Goal: Task Accomplishment & Management: Manage account settings

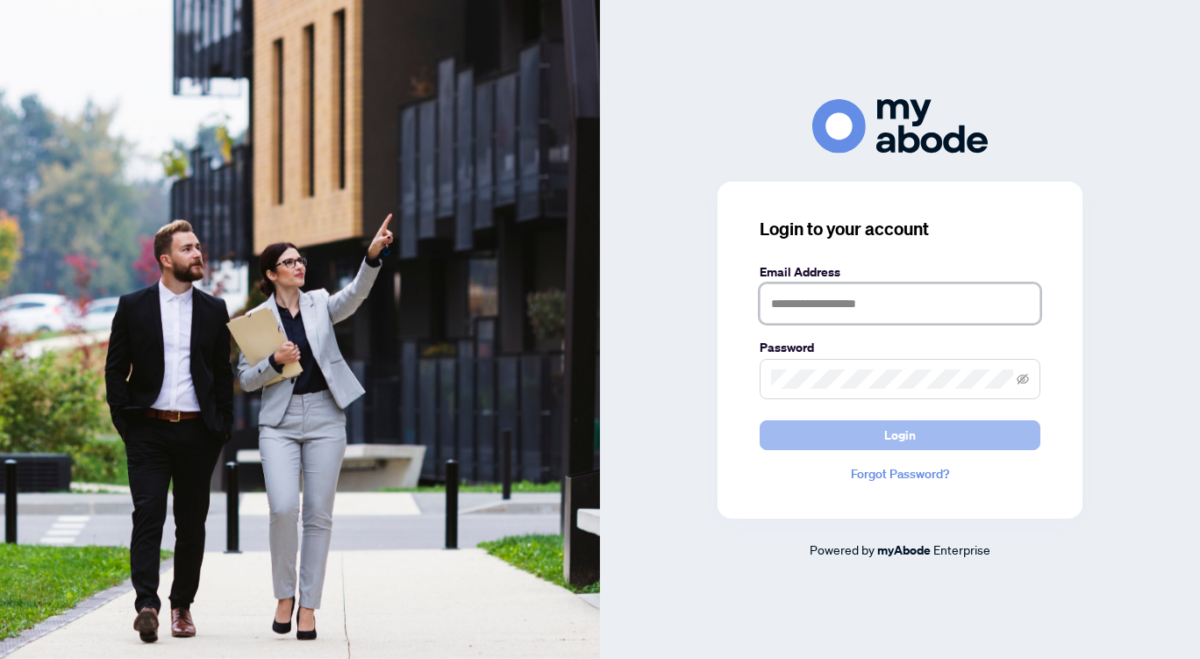
type input "**********"
click at [907, 433] on span "Login" at bounding box center [901, 435] width 32 height 28
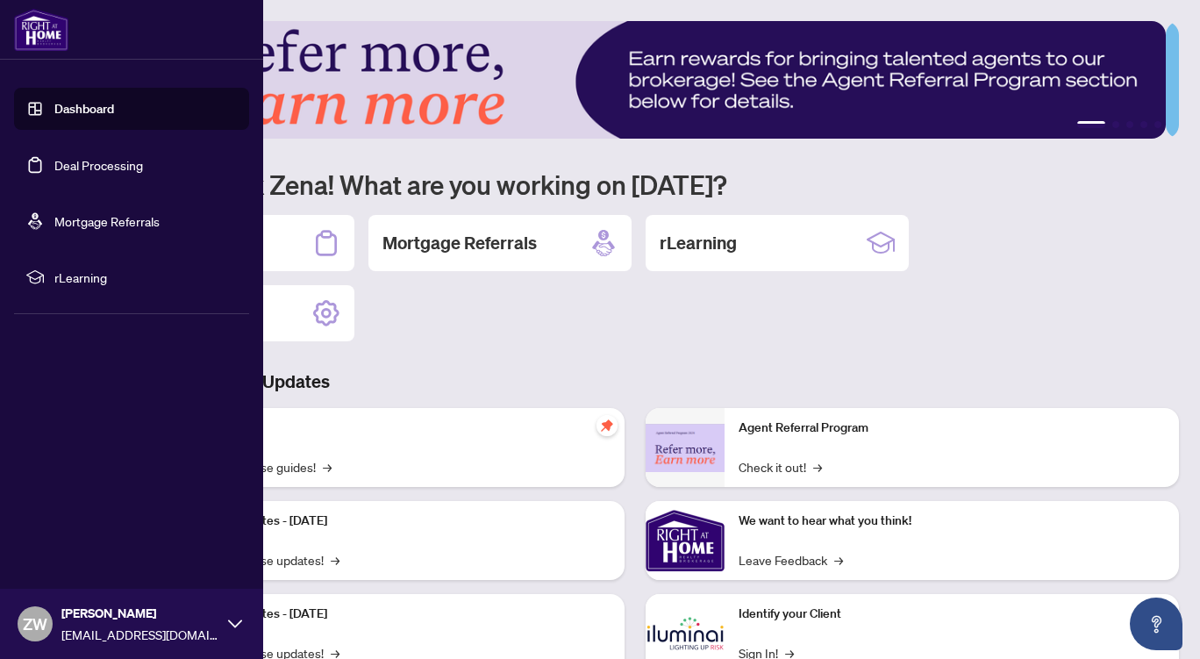
click at [133, 169] on link "Deal Processing" at bounding box center [98, 165] width 89 height 16
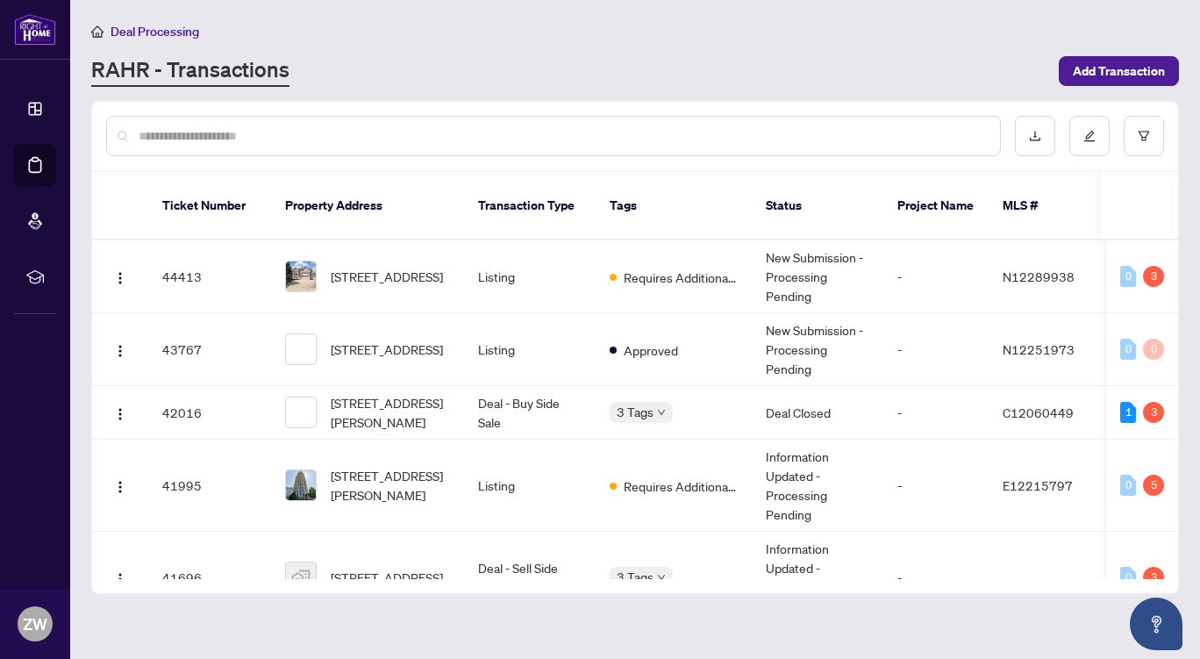
scroll to position [273, 0]
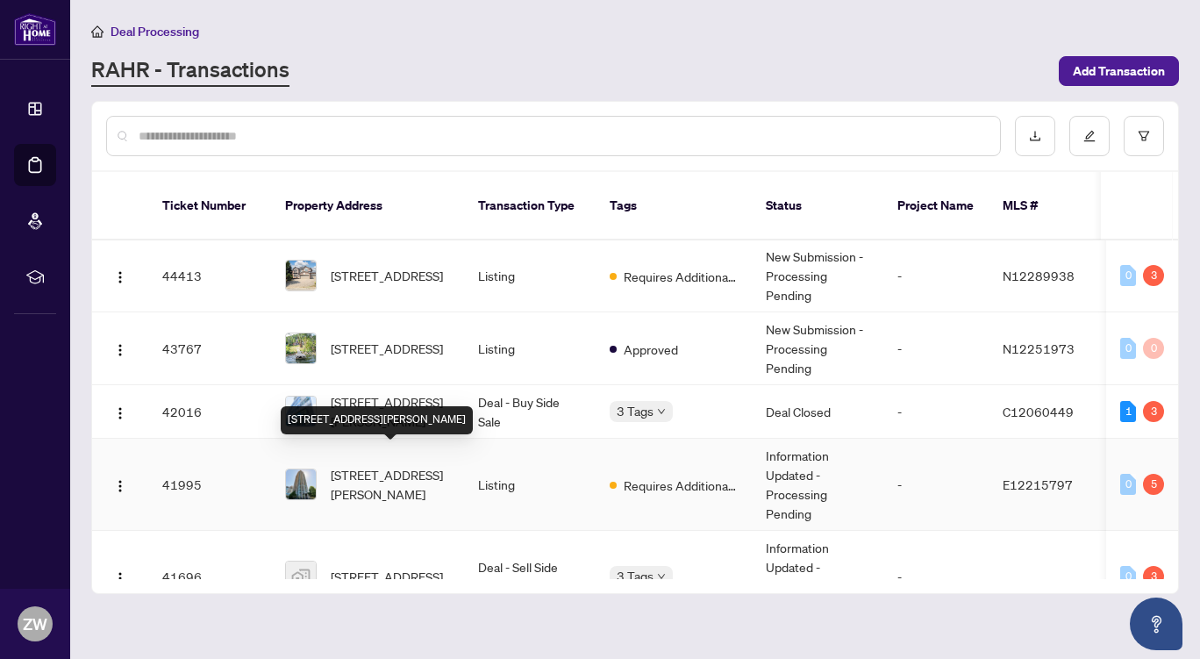
click at [352, 465] on span "[STREET_ADDRESS][PERSON_NAME]" at bounding box center [390, 484] width 119 height 39
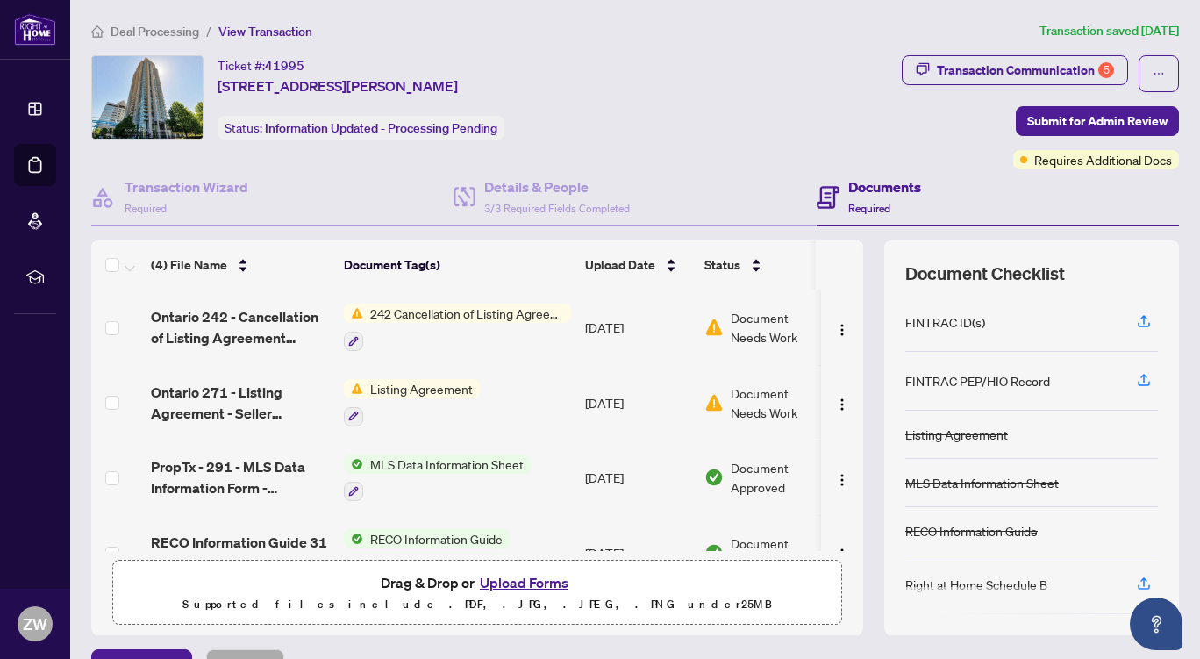
click at [486, 309] on span "242 Cancellation of Listing Agreement - Authority to Offer for Sale" at bounding box center [467, 313] width 208 height 19
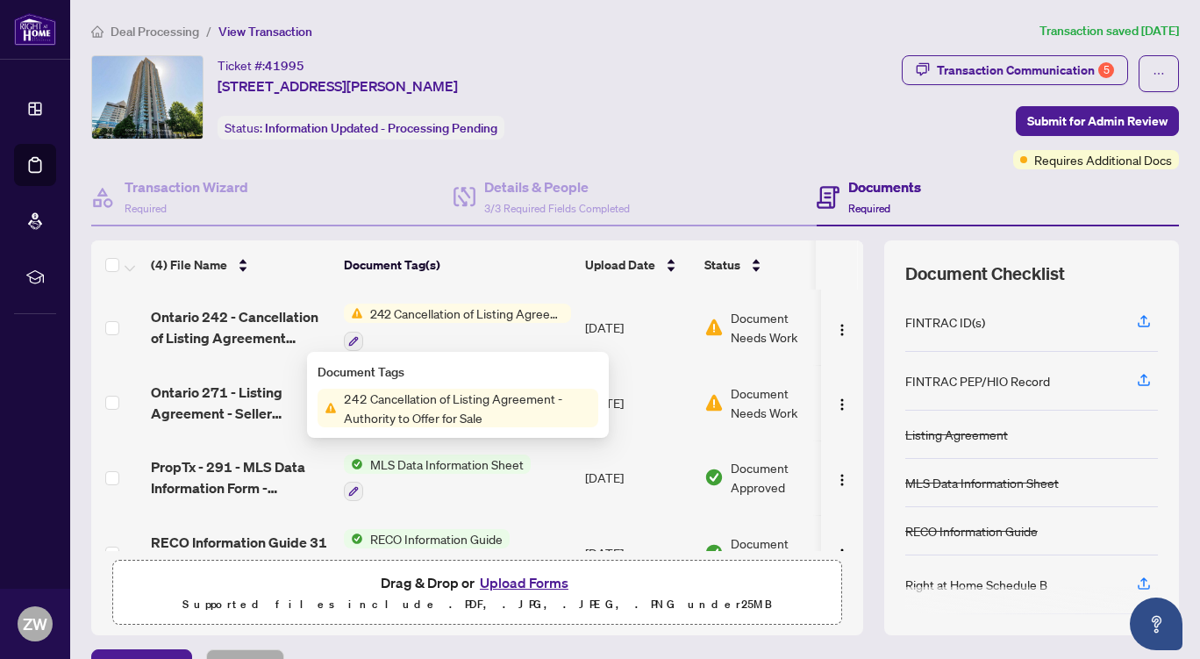
click at [491, 392] on span "242 Cancellation of Listing Agreement - Authority to Offer for Sale" at bounding box center [467, 408] width 261 height 39
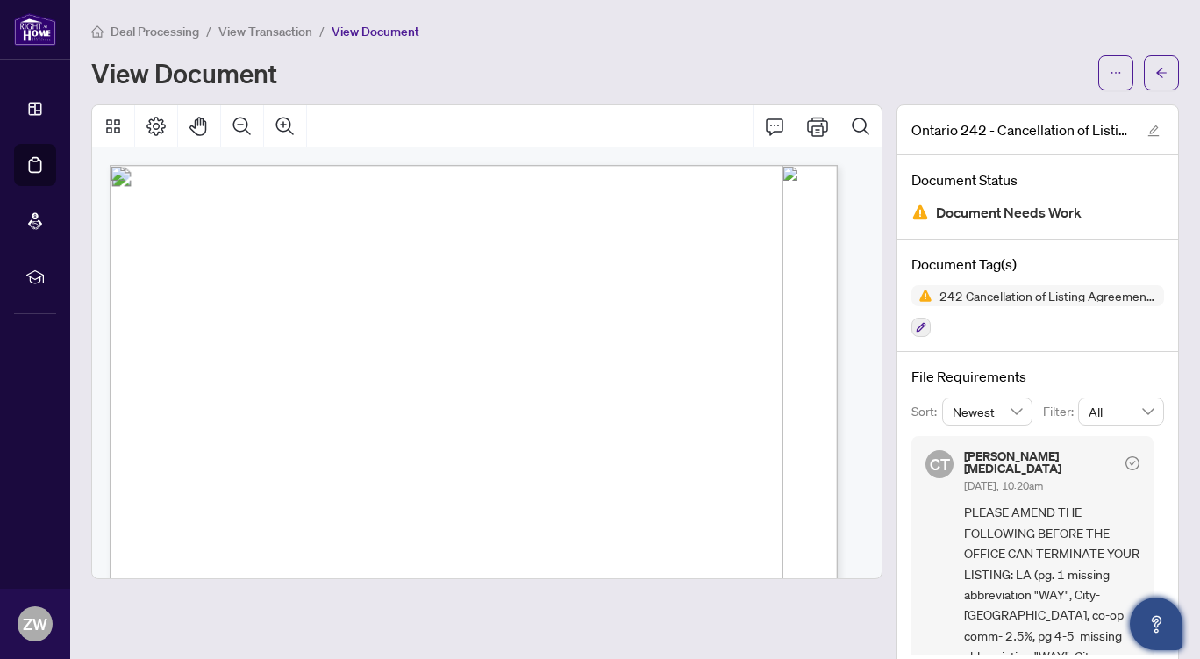
click at [1157, 613] on icon "Open asap" at bounding box center [1157, 624] width 22 height 22
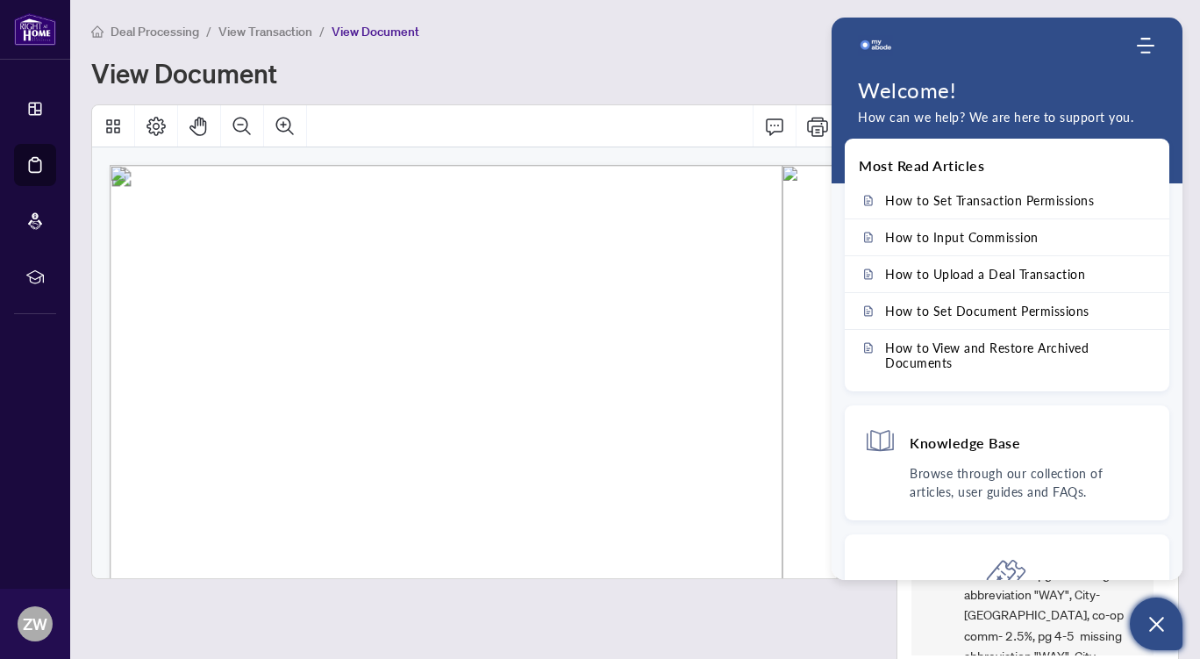
scroll to position [31, 0]
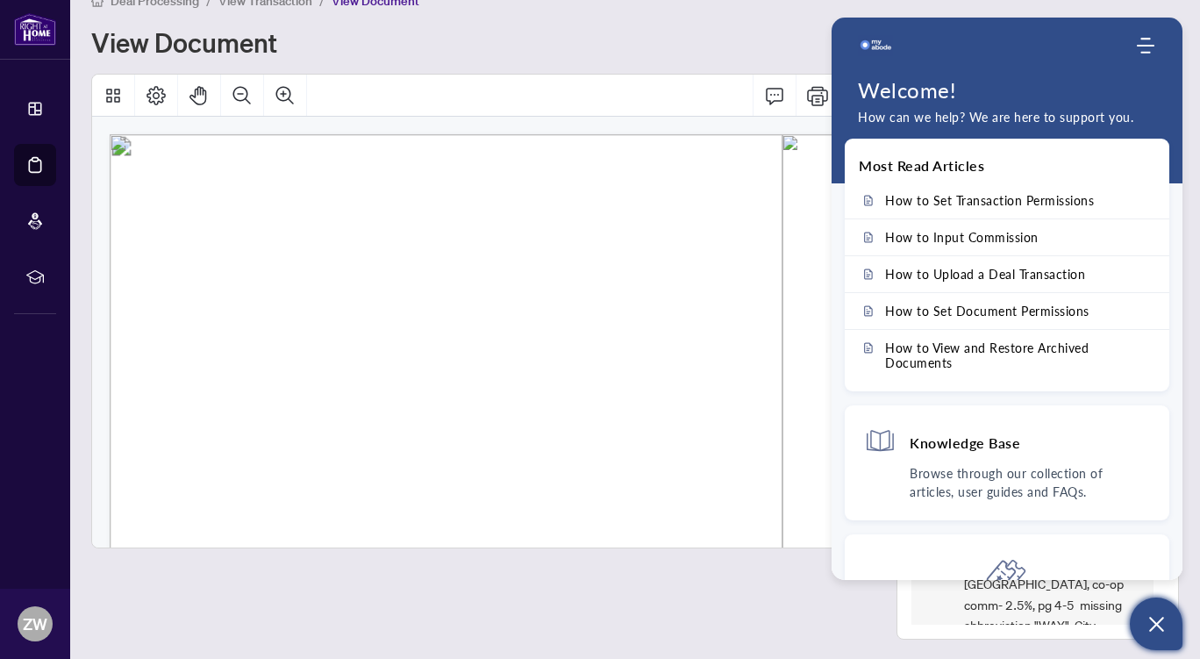
click at [721, 32] on div "View Document" at bounding box center [589, 42] width 997 height 28
click at [735, 595] on div at bounding box center [487, 357] width 792 height 566
click at [736, 594] on div at bounding box center [487, 357] width 792 height 566
click at [350, 616] on div at bounding box center [487, 357] width 792 height 566
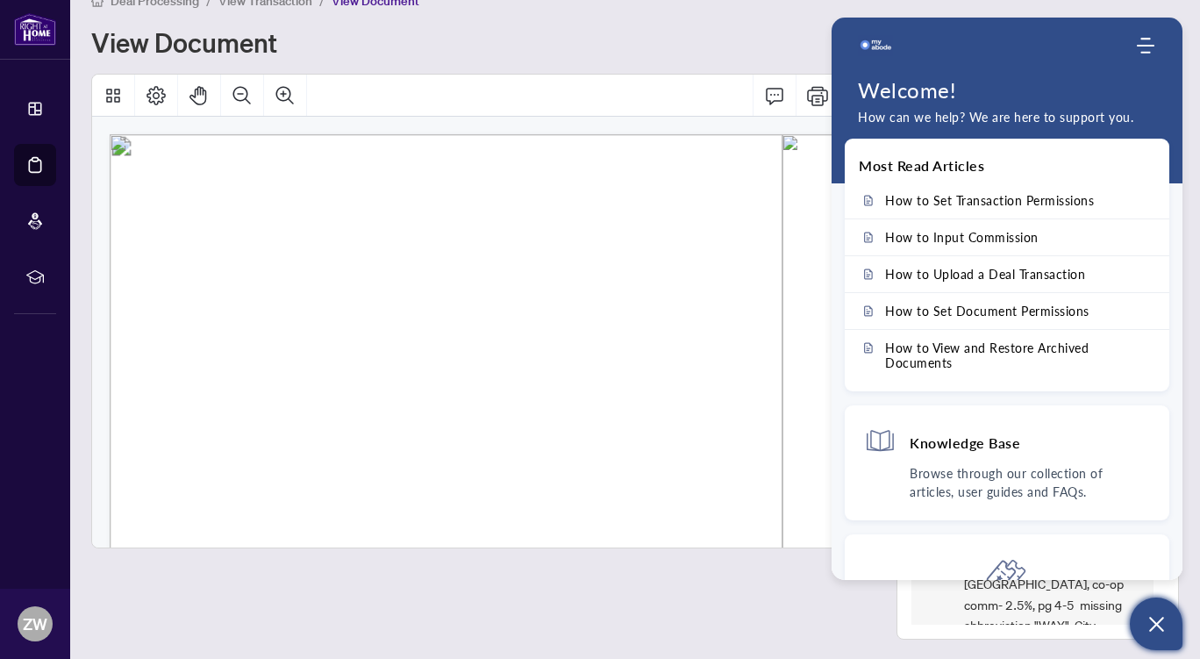
click at [350, 616] on div at bounding box center [487, 357] width 792 height 566
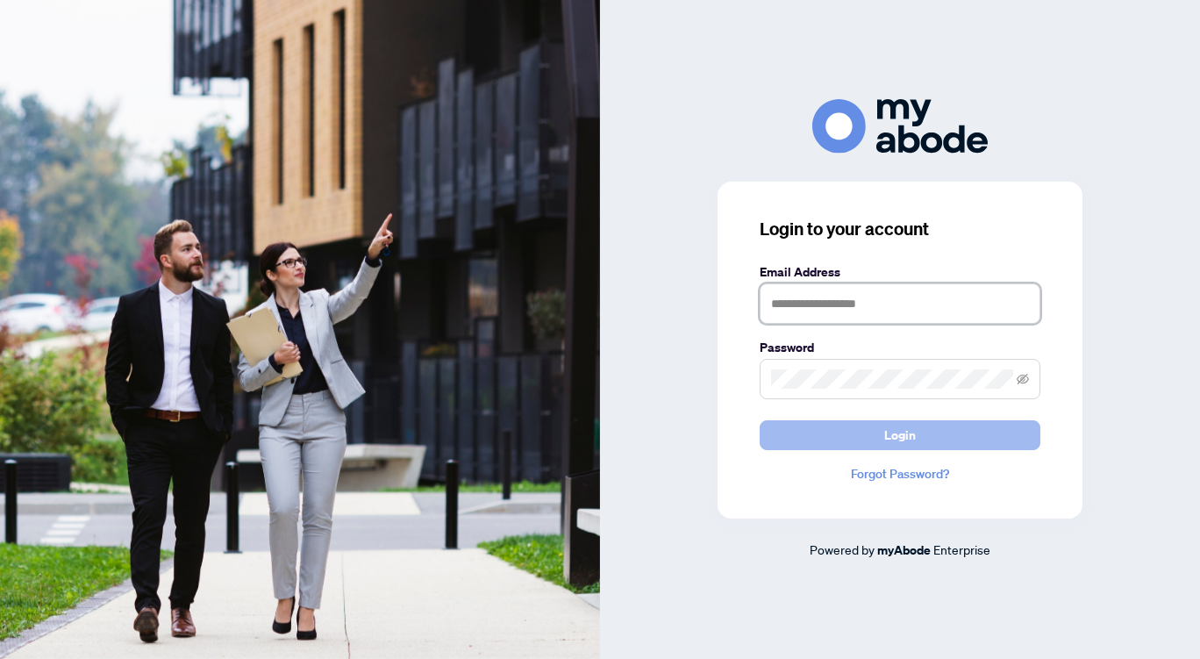
type input "**********"
click at [895, 433] on span "Login" at bounding box center [901, 435] width 32 height 28
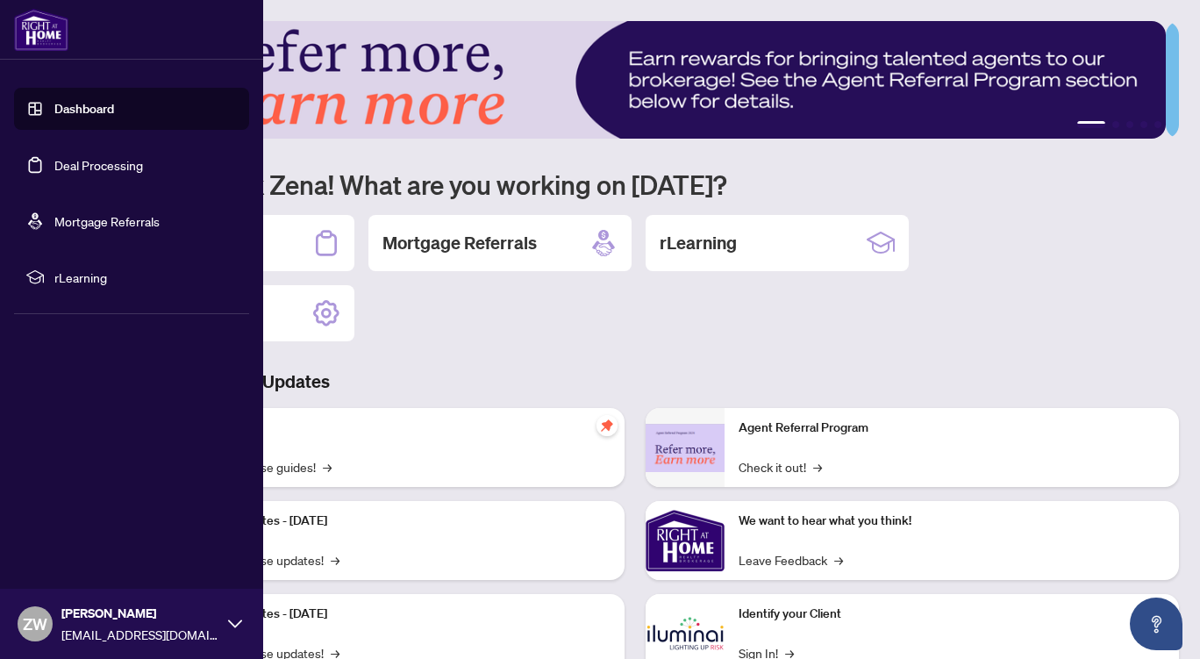
click at [97, 159] on link "Deal Processing" at bounding box center [98, 165] width 89 height 16
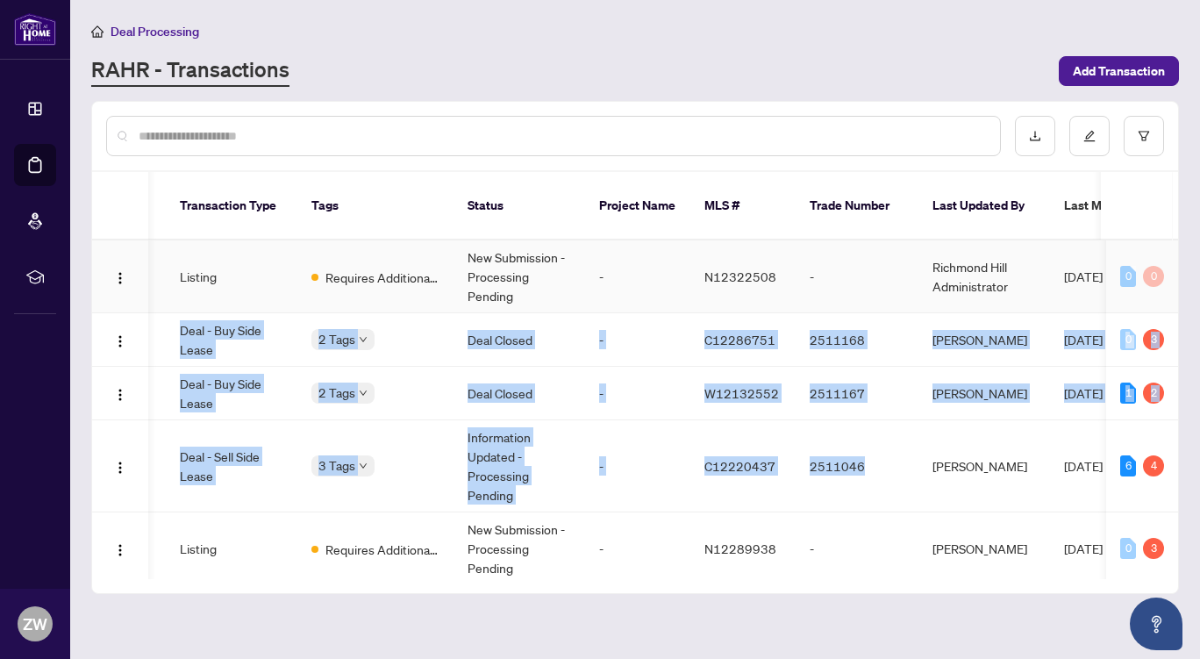
drag, startPoint x: 1178, startPoint y: 269, endPoint x: 1170, endPoint y: 224, distance: 45.6
click at [1170, 224] on div "Ticket Number Property Address Transaction Type Tags Status Project Name MLS # …" at bounding box center [635, 347] width 1088 height 493
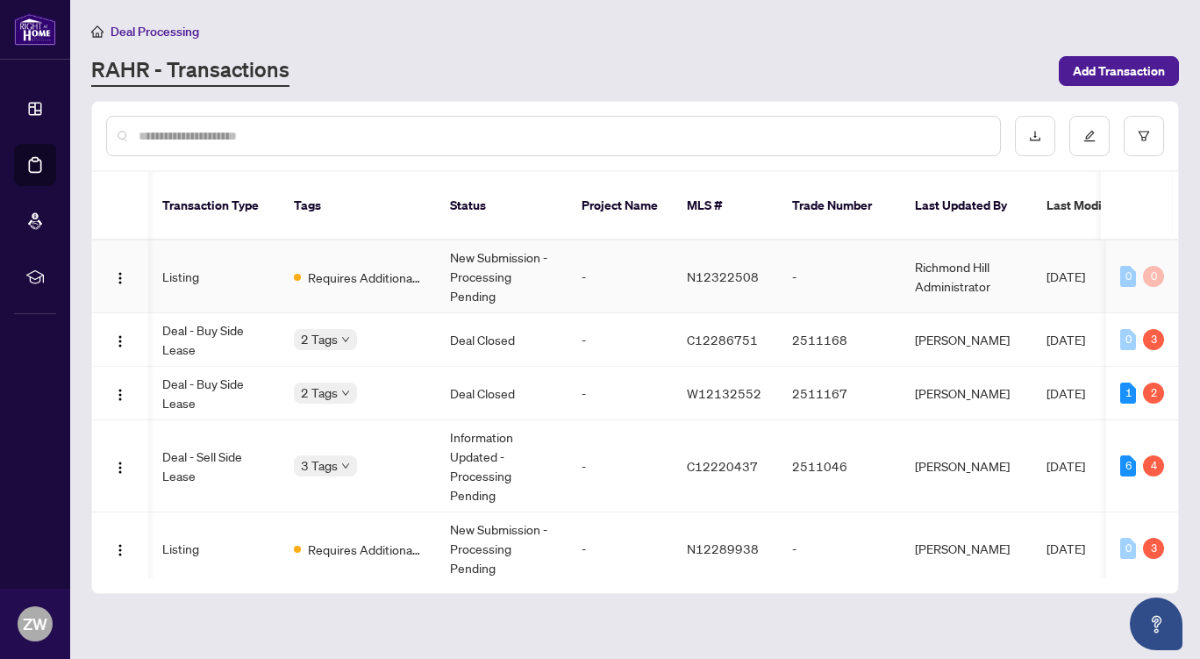
click at [612, 240] on td "-" at bounding box center [620, 276] width 105 height 73
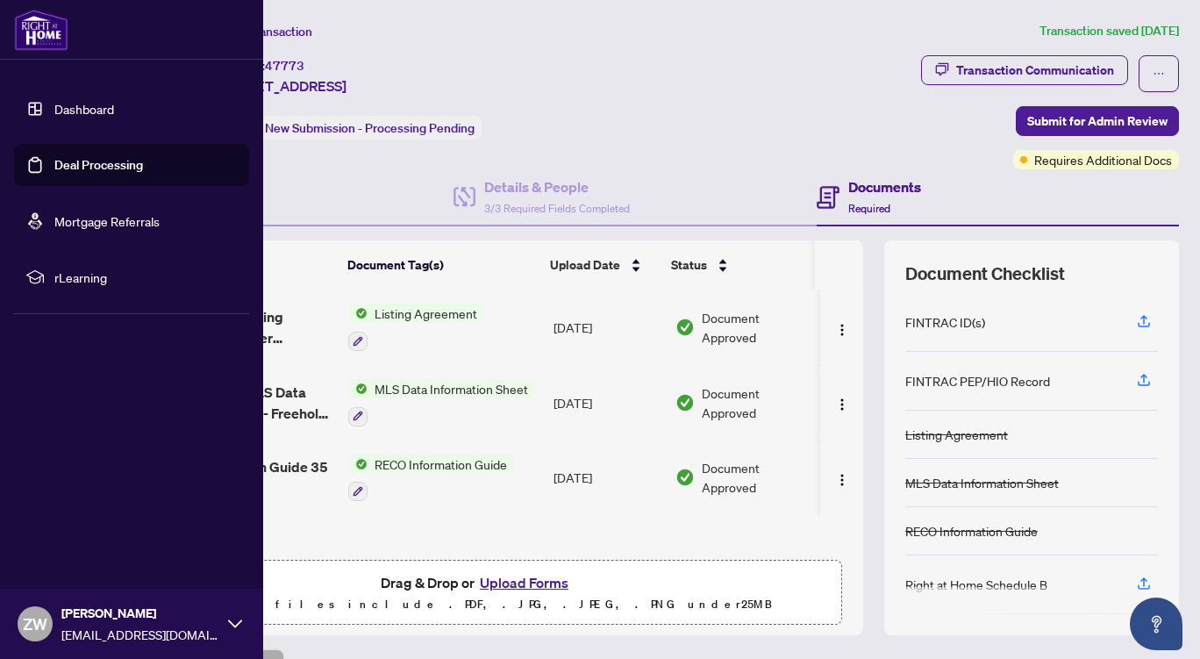
click at [109, 164] on link "Deal Processing" at bounding box center [98, 165] width 89 height 16
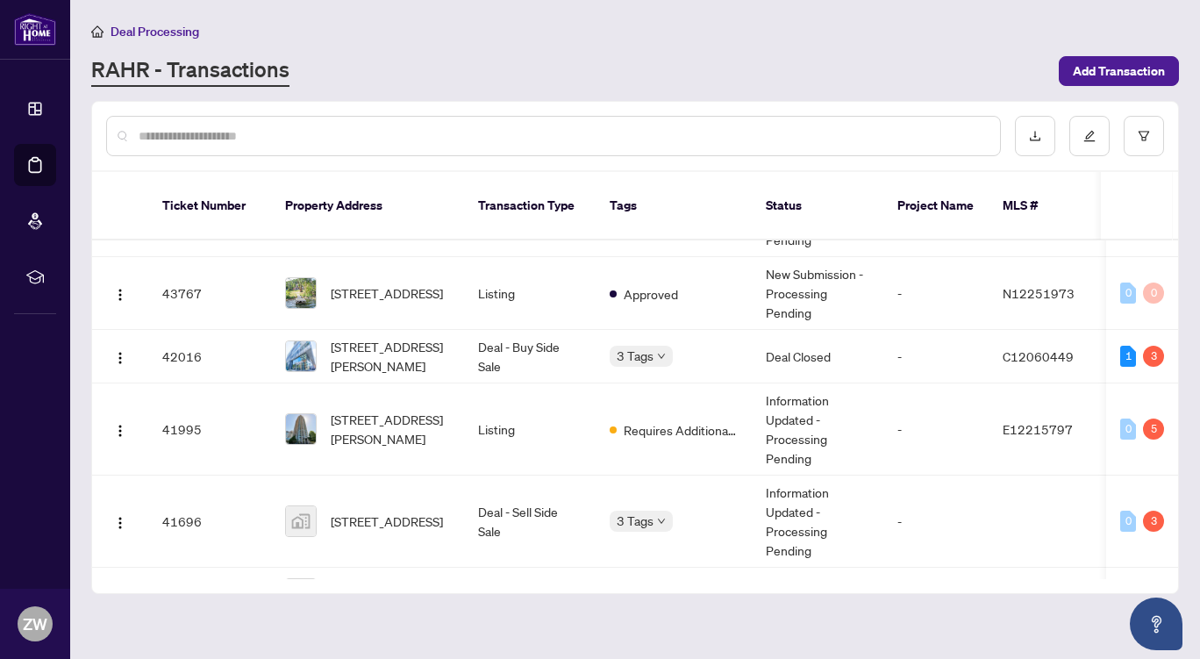
scroll to position [359, 0]
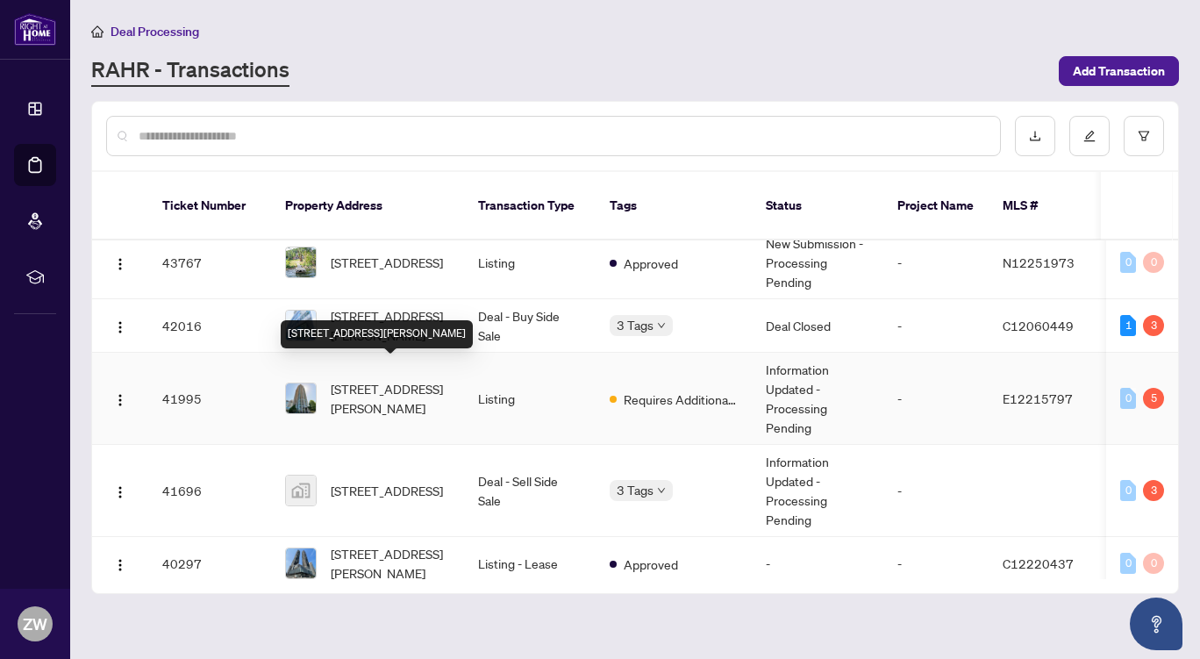
click at [397, 381] on span "2805-60 Brian Harrison Way, Toronto, Ontario M1P 5J5, Canada" at bounding box center [390, 398] width 119 height 39
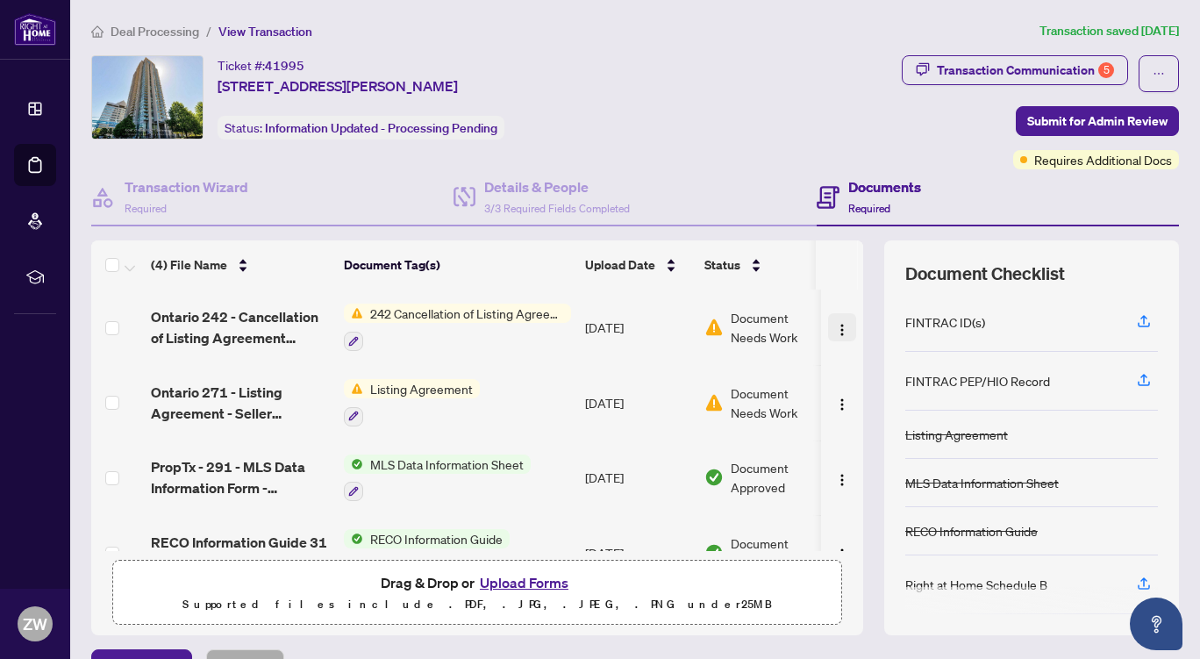
click at [835, 332] on img "button" at bounding box center [842, 330] width 14 height 14
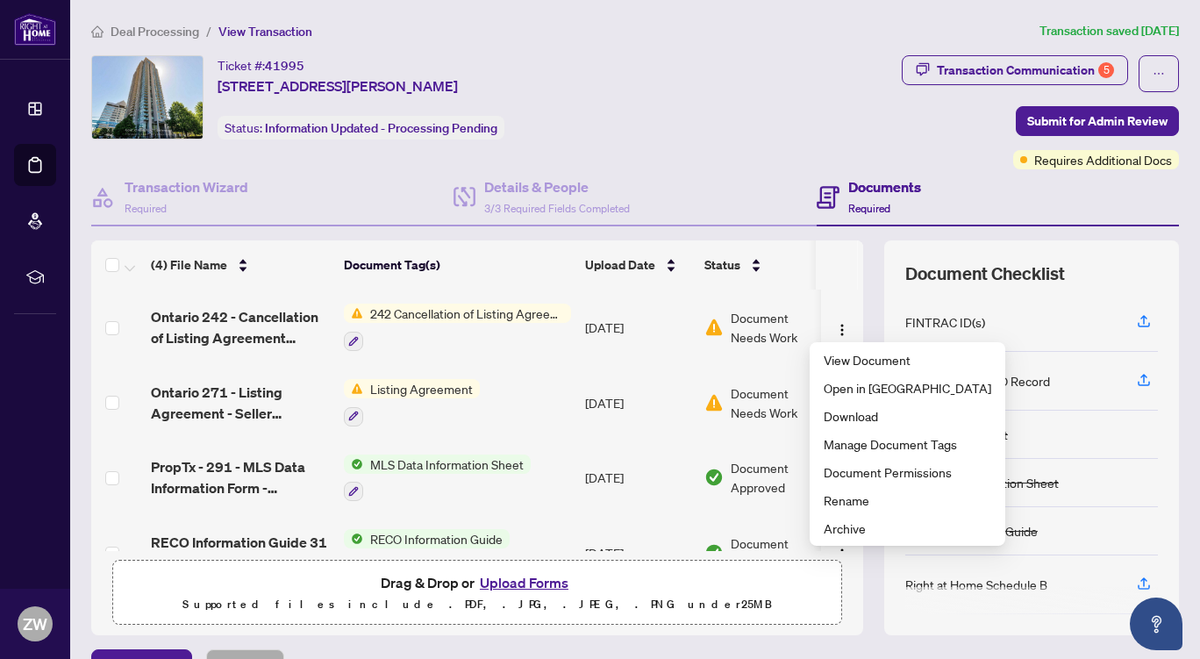
click at [397, 313] on span "242 Cancellation of Listing Agreement - Authority to Offer for Sale" at bounding box center [467, 313] width 208 height 19
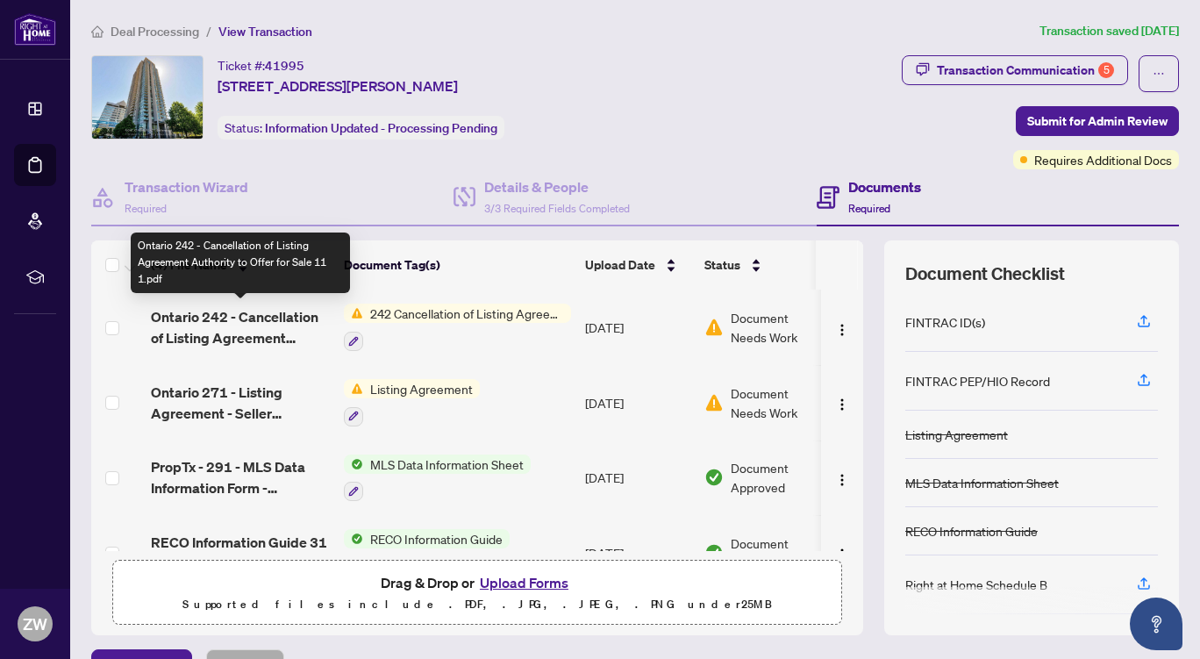
click at [264, 323] on span "Ontario 242 - Cancellation of Listing Agreement Authority to Offer for Sale 11 …" at bounding box center [240, 327] width 179 height 42
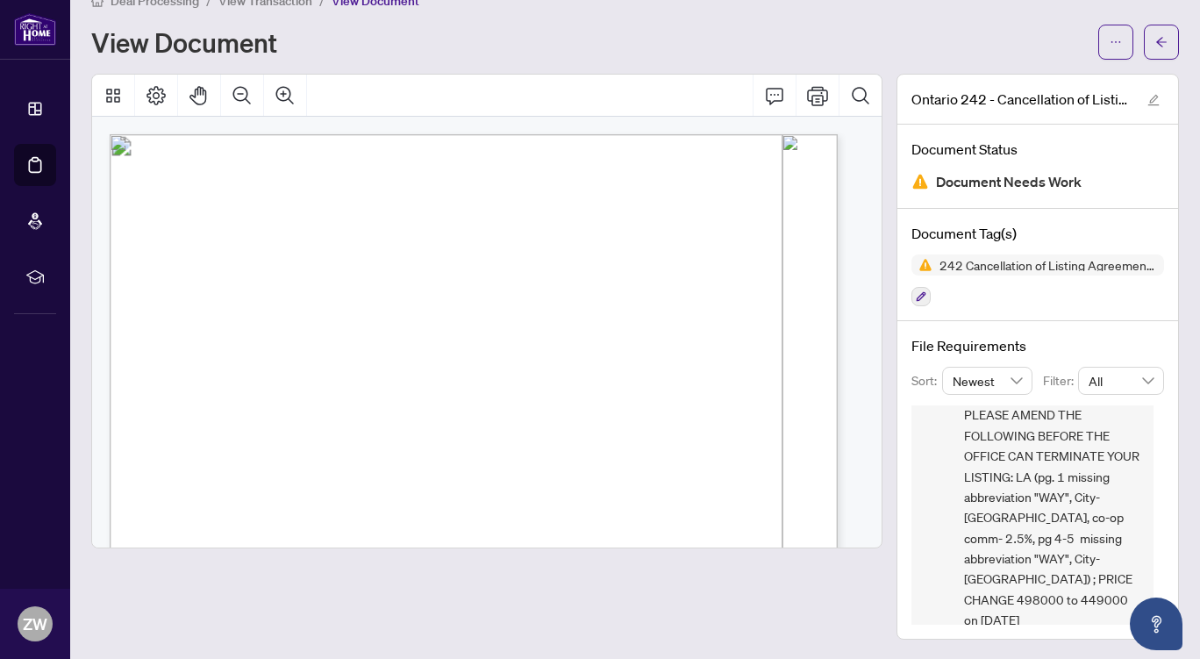
scroll to position [73, 0]
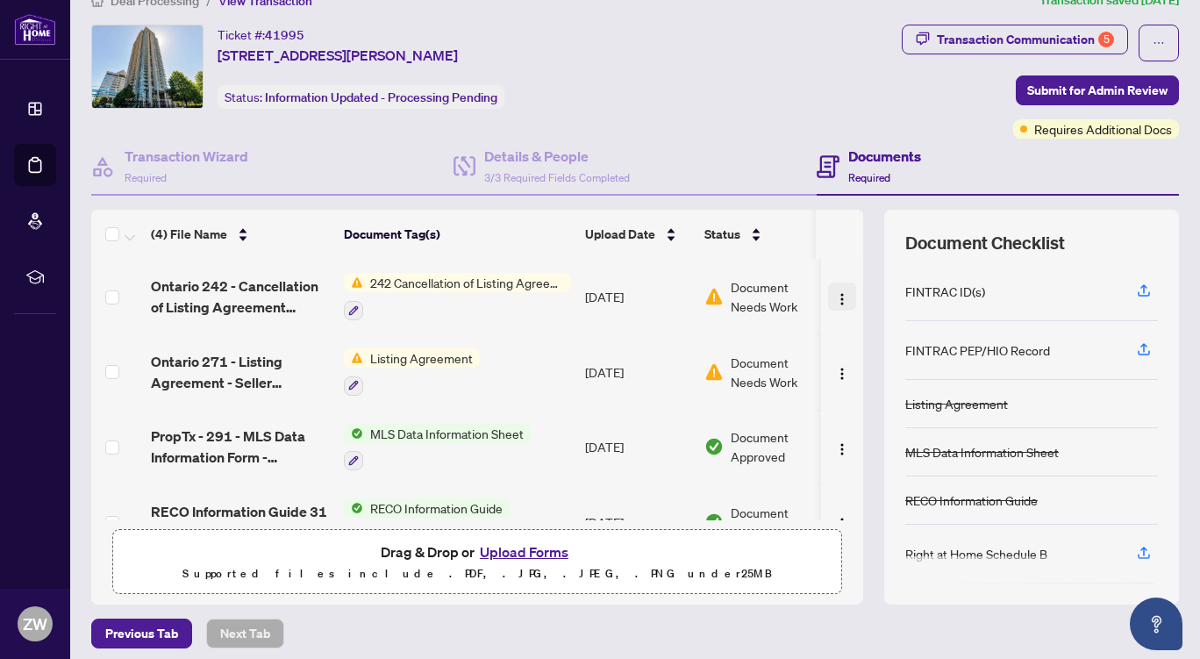
click at [835, 297] on img "button" at bounding box center [842, 299] width 14 height 14
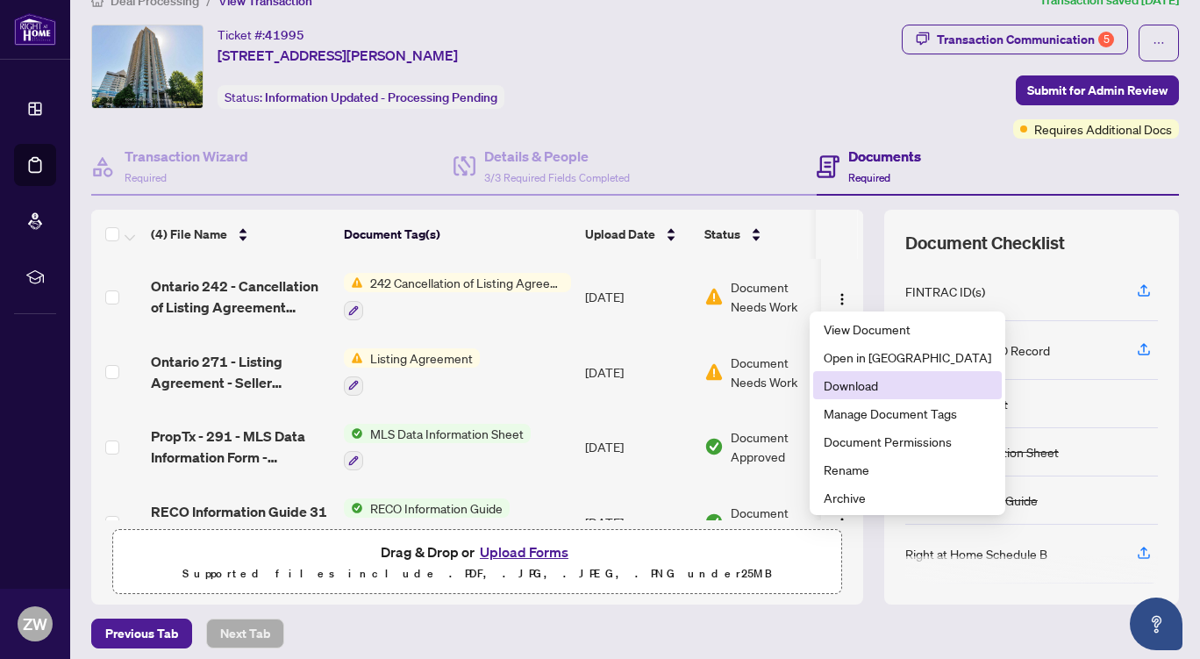
click at [852, 382] on span "Download" at bounding box center [908, 385] width 168 height 19
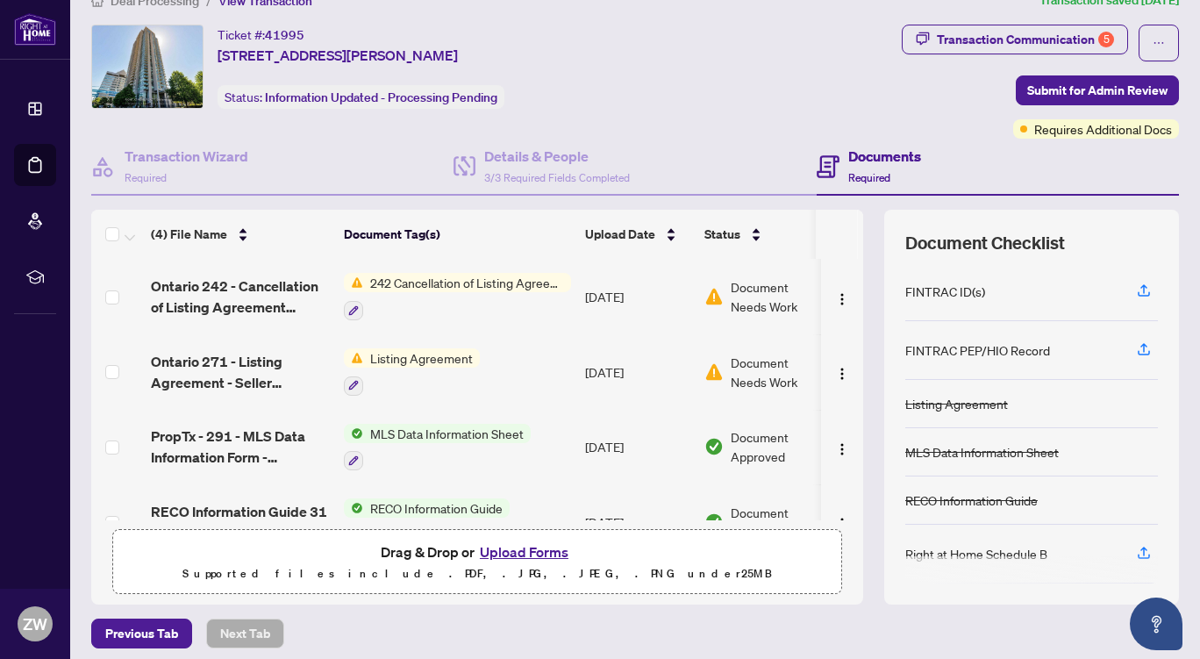
scroll to position [42, 0]
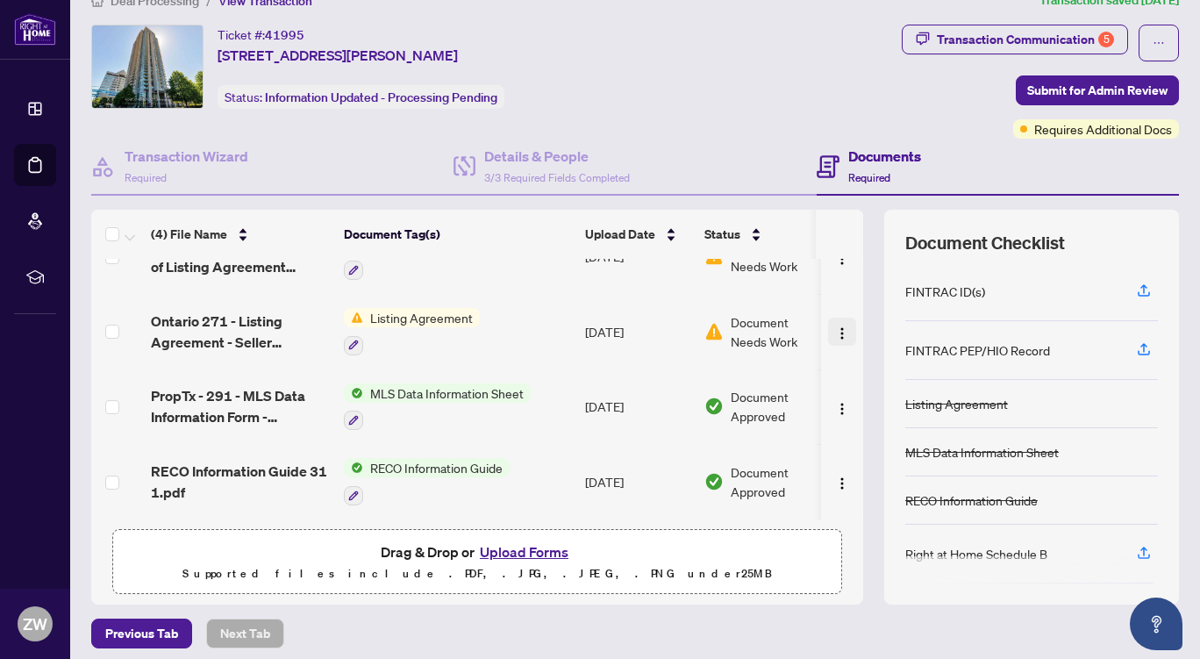
click at [835, 326] on img "button" at bounding box center [842, 333] width 14 height 14
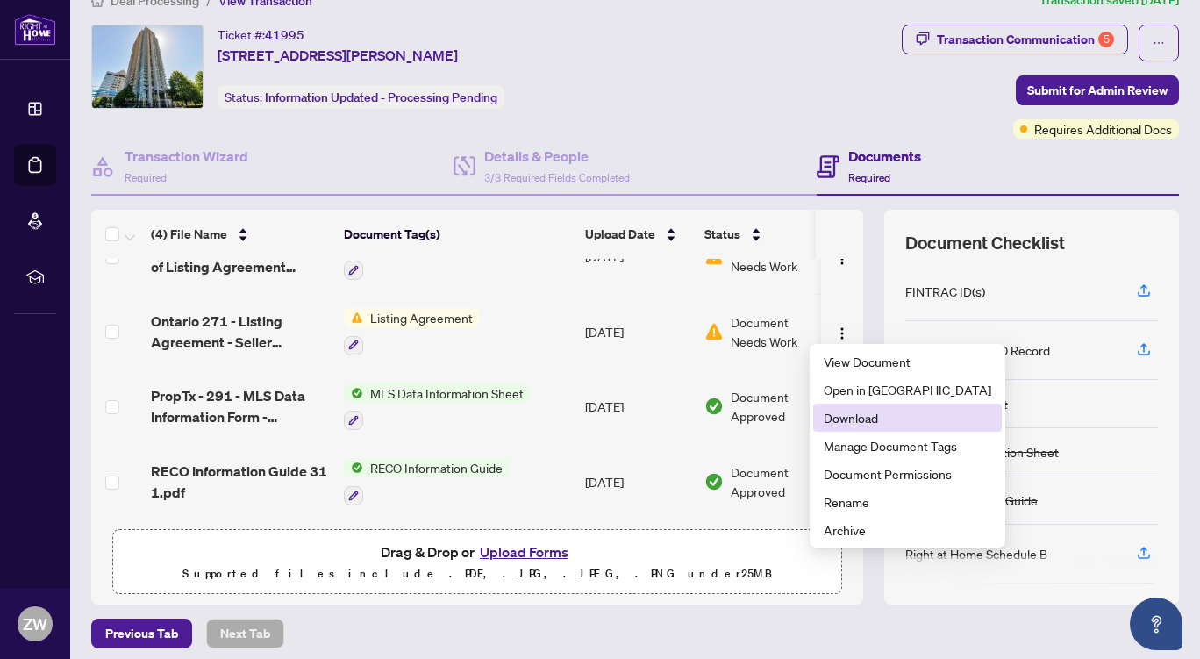
click at [856, 422] on span "Download" at bounding box center [908, 417] width 168 height 19
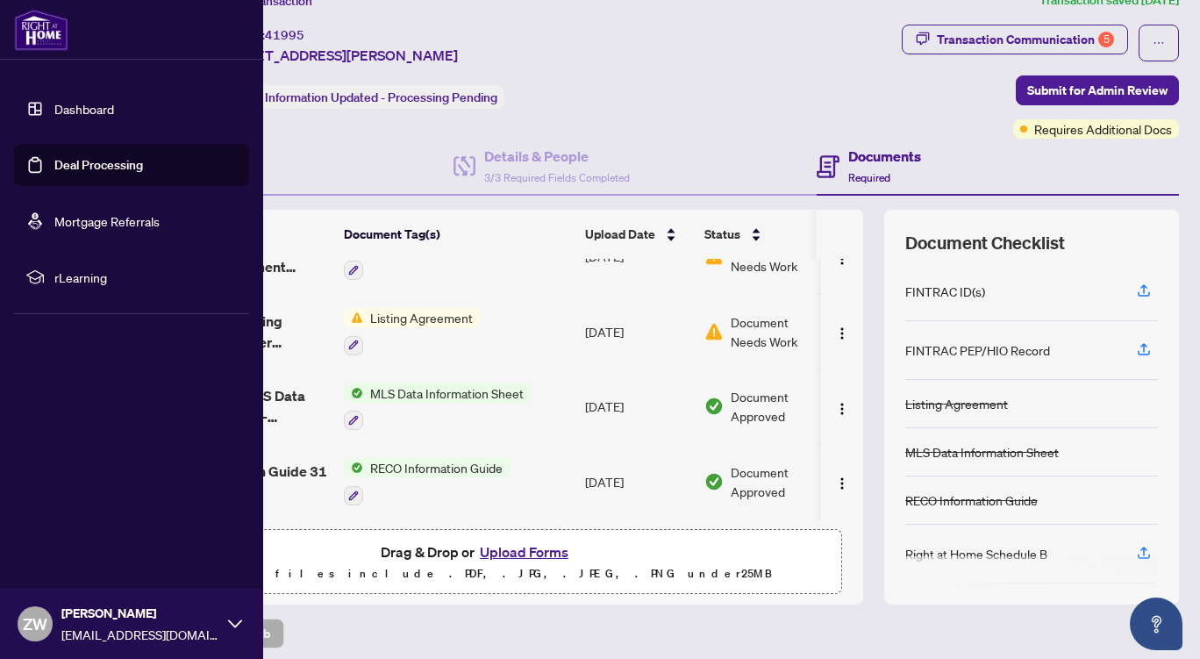
click at [69, 111] on link "Dashboard" at bounding box center [84, 109] width 60 height 16
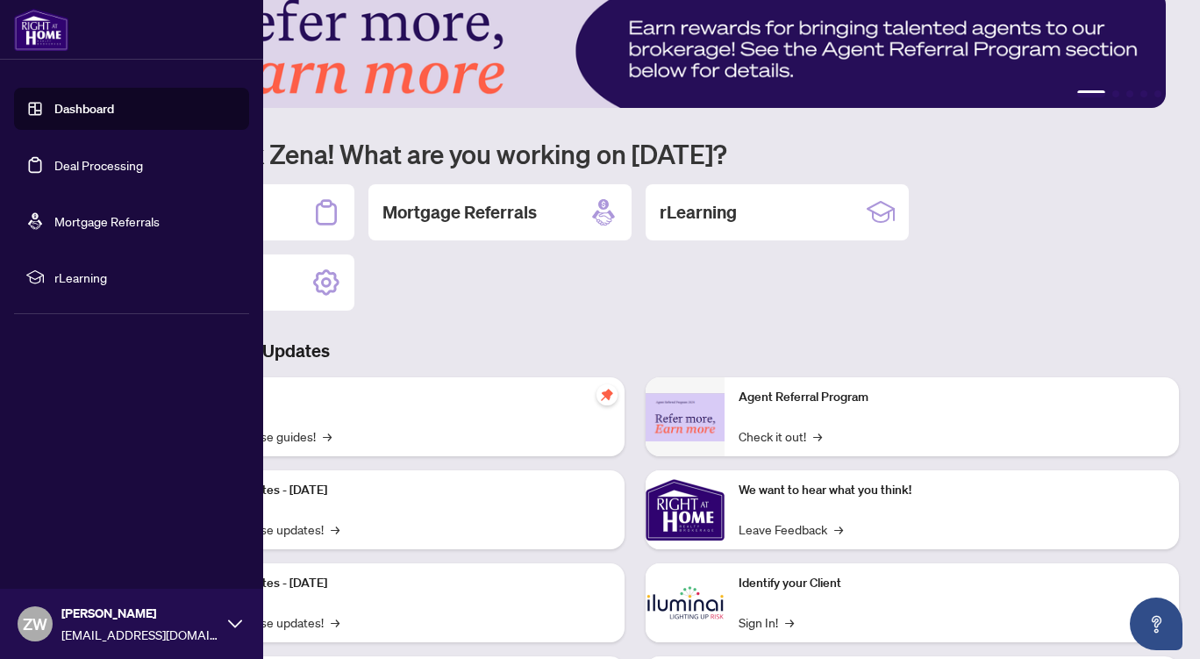
click at [93, 162] on link "Deal Processing" at bounding box center [98, 165] width 89 height 16
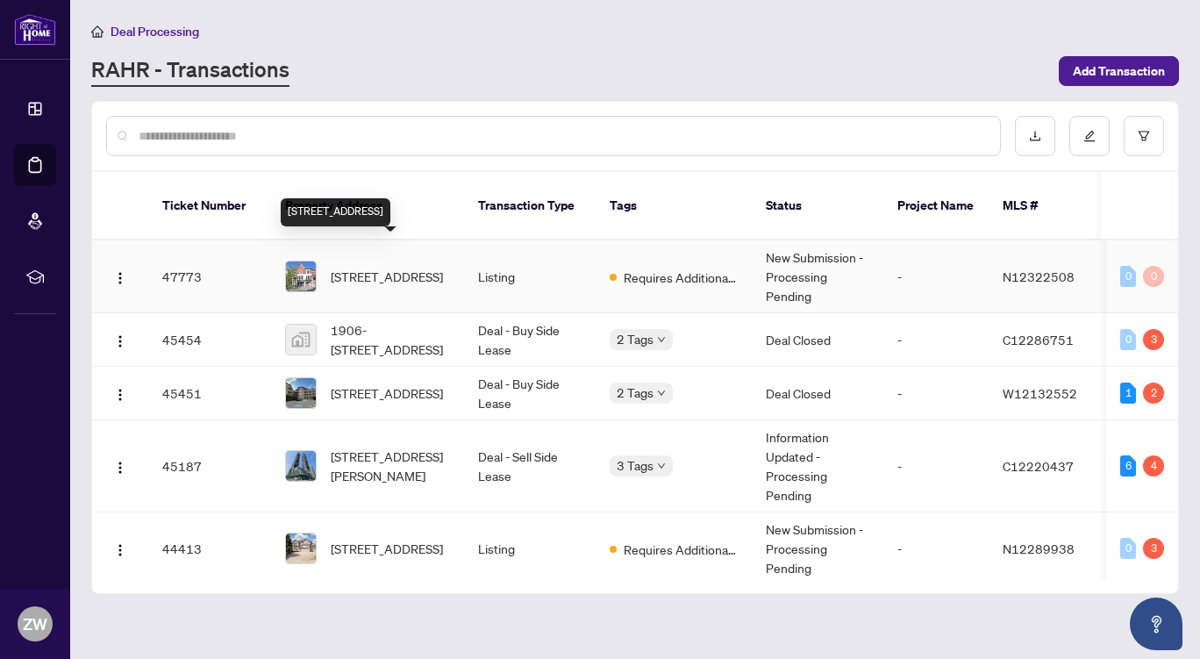
click at [401, 267] on span "[STREET_ADDRESS]" at bounding box center [387, 276] width 112 height 19
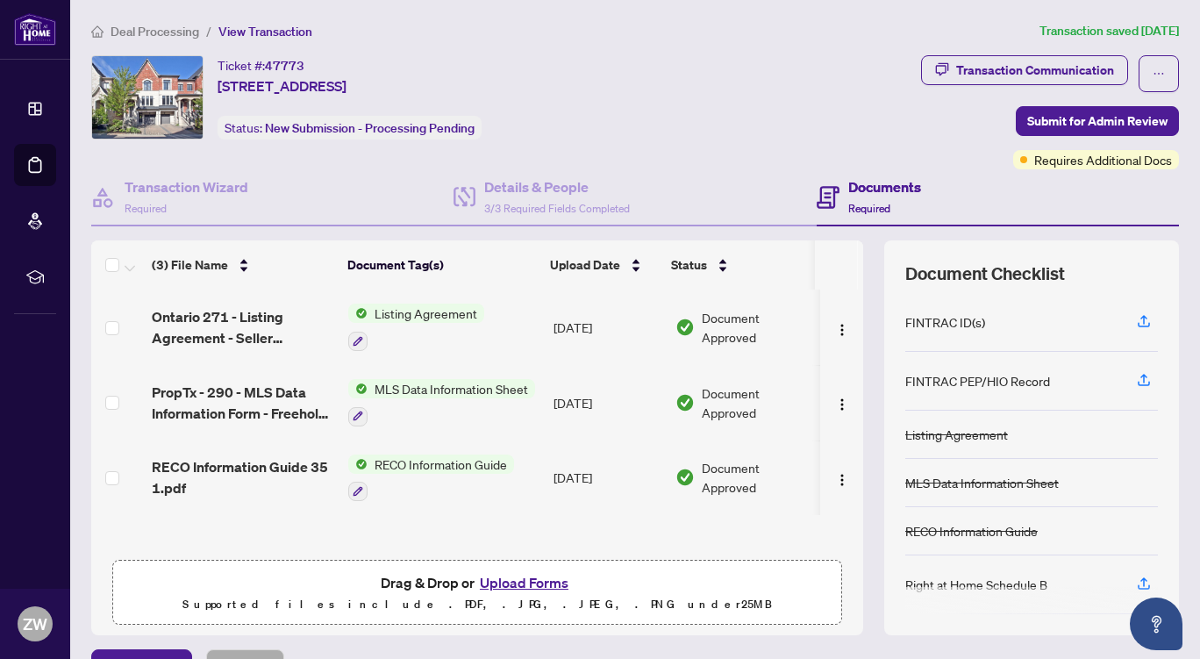
scroll to position [1, 0]
click at [1014, 65] on div "Transaction Communication" at bounding box center [1035, 70] width 158 height 28
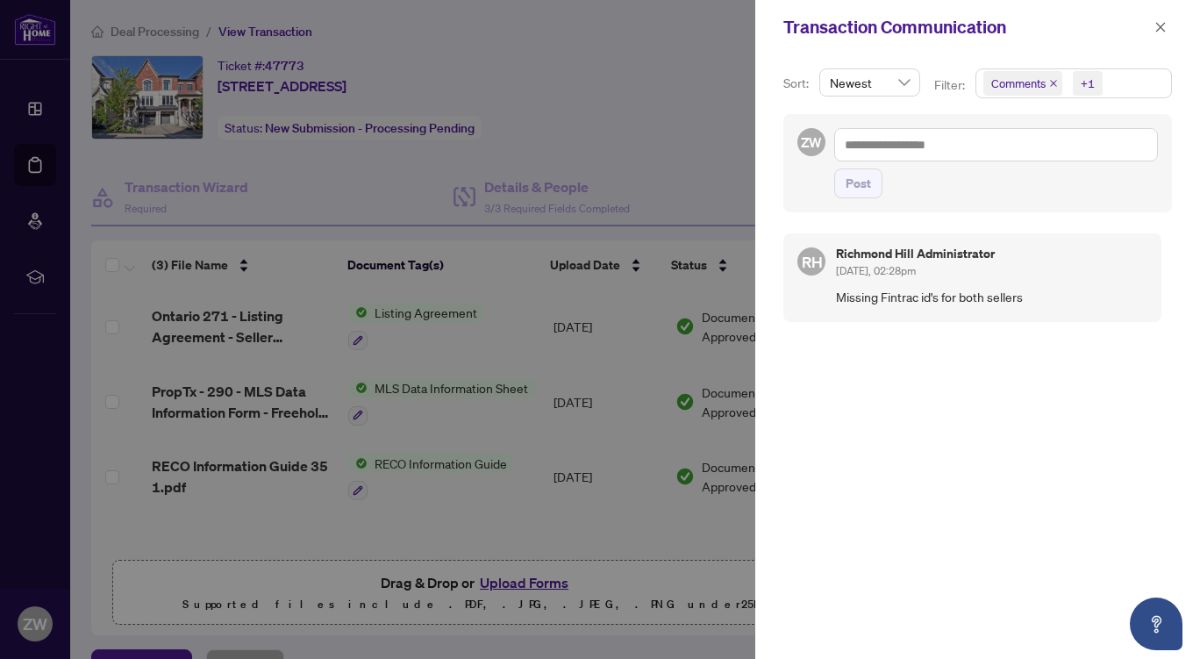
click at [598, 155] on div at bounding box center [600, 329] width 1200 height 659
click at [1160, 30] on icon "close" at bounding box center [1161, 27] width 12 height 12
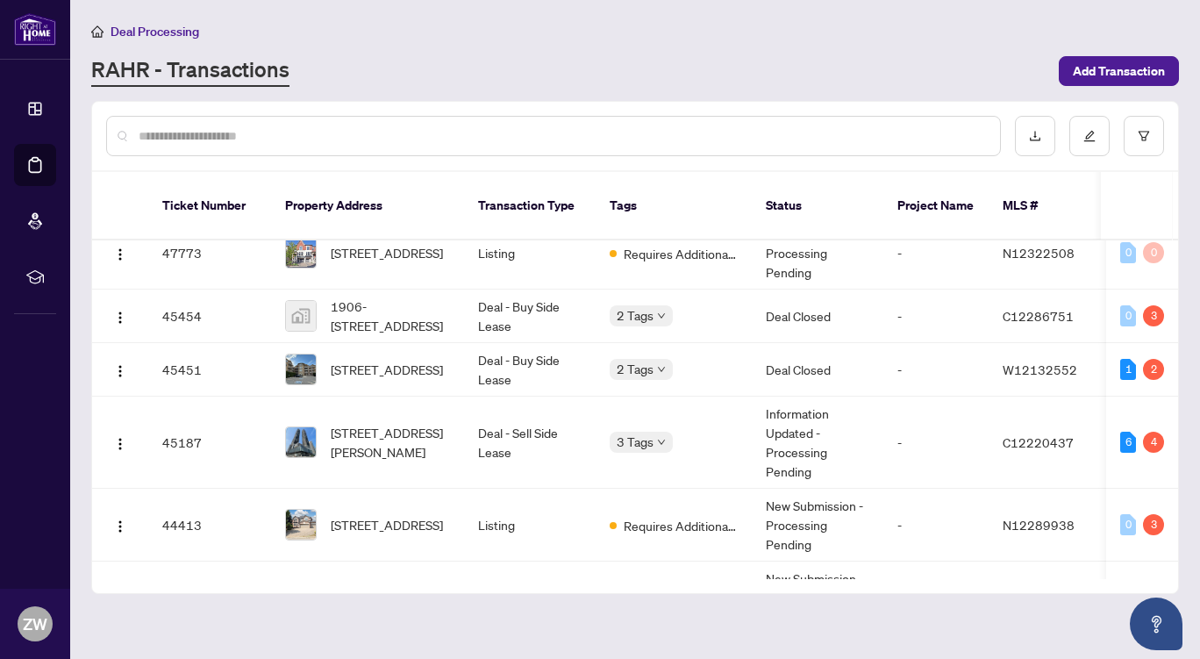
scroll to position [90, 0]
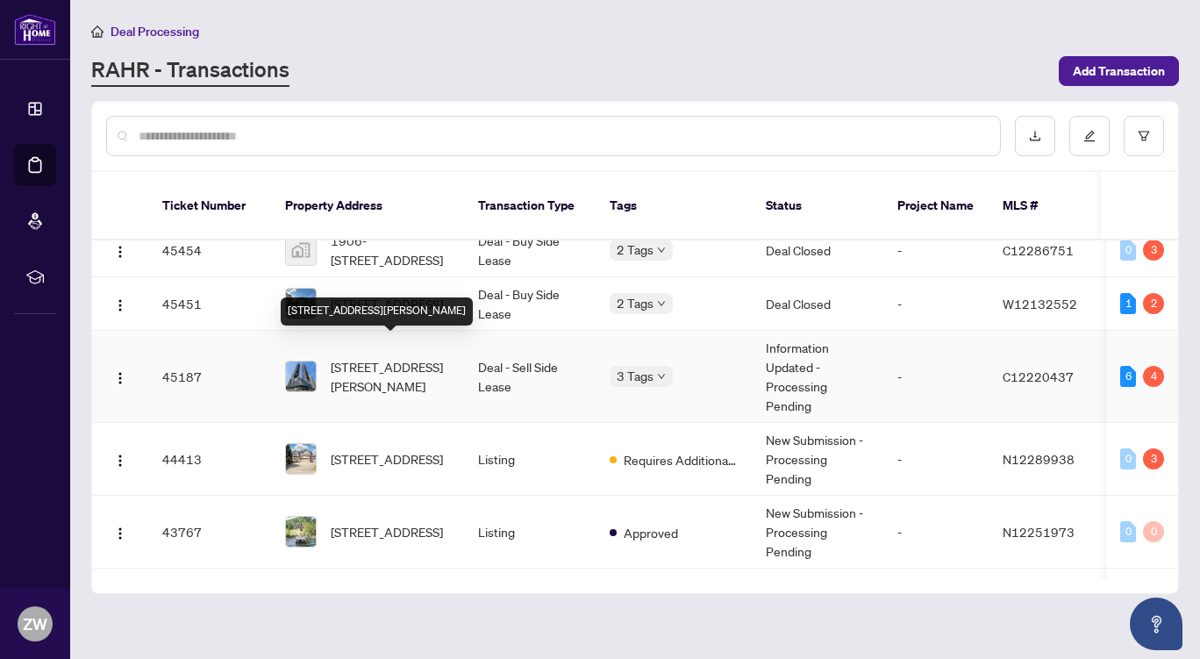
click at [371, 376] on td "[STREET_ADDRESS][PERSON_NAME]" at bounding box center [367, 377] width 193 height 92
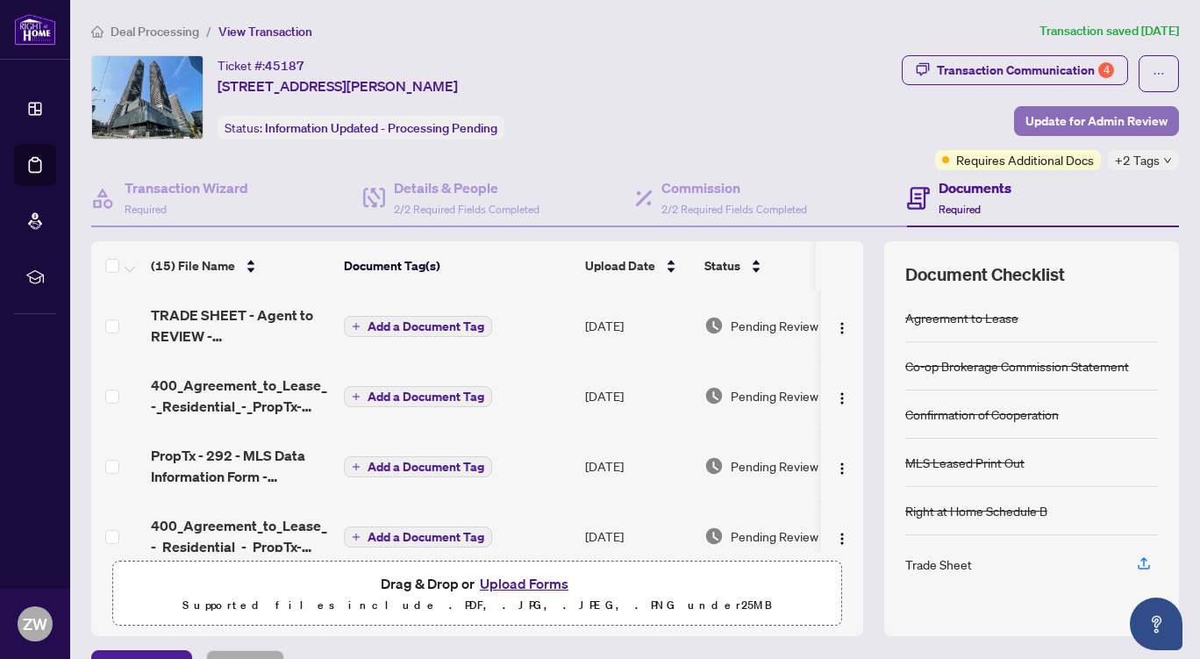
click at [1050, 118] on span "Update for Admin Review" at bounding box center [1097, 121] width 142 height 28
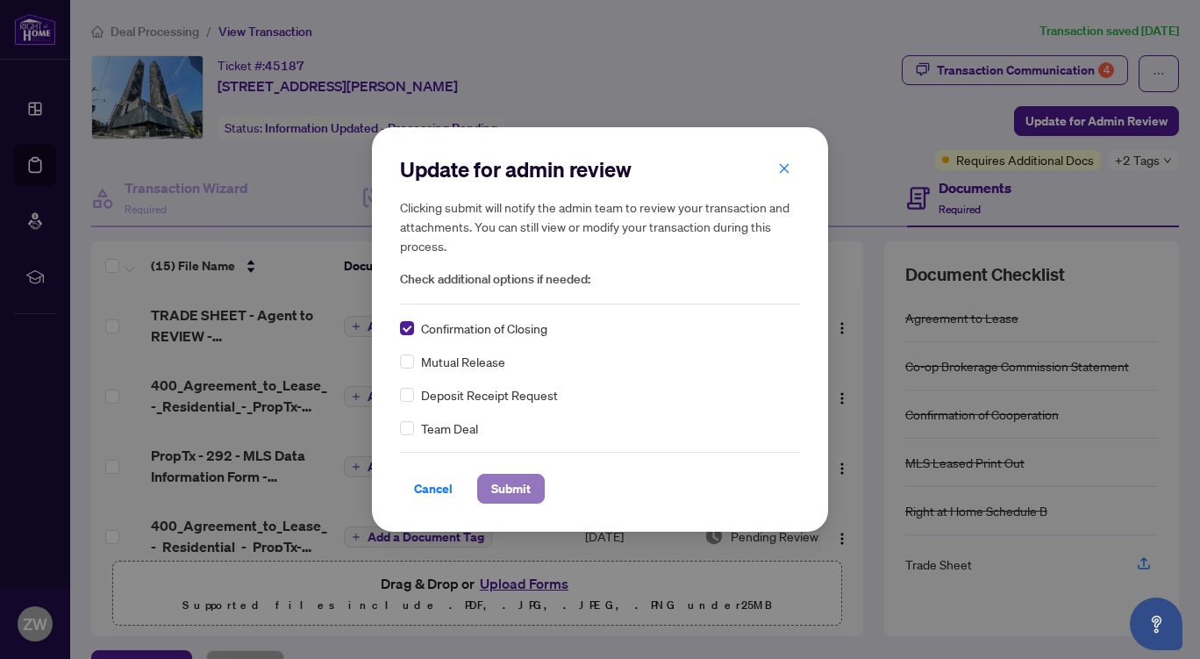
click at [504, 491] on span "Submit" at bounding box center [510, 489] width 39 height 28
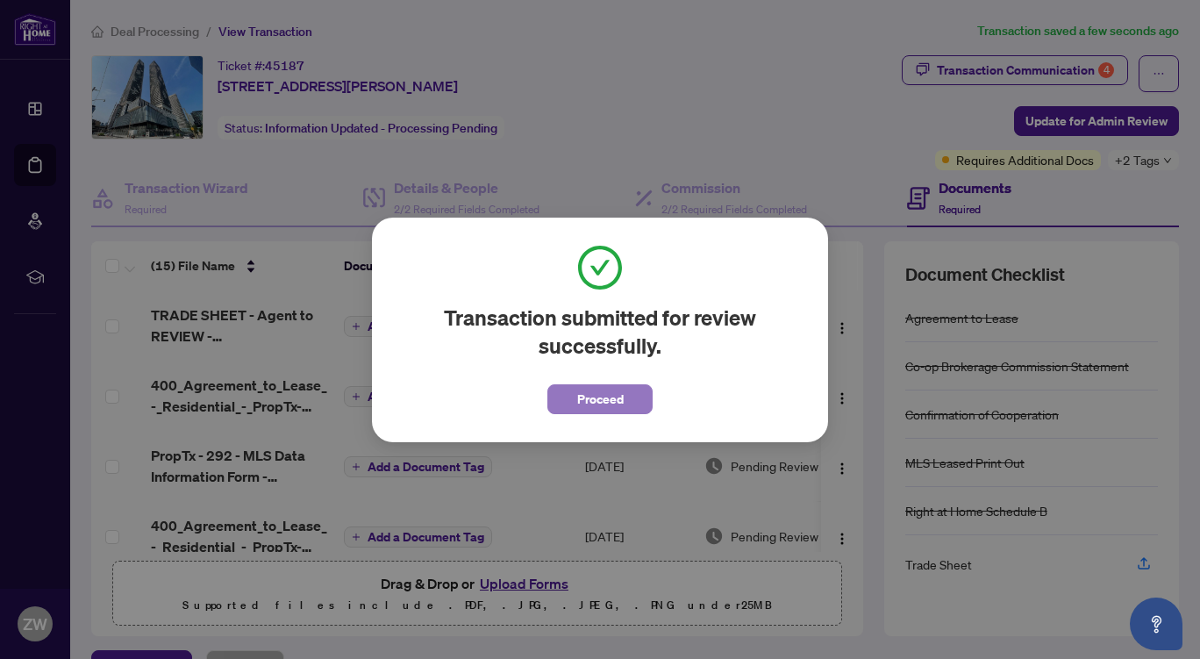
click at [620, 398] on span "Proceed" at bounding box center [600, 399] width 47 height 28
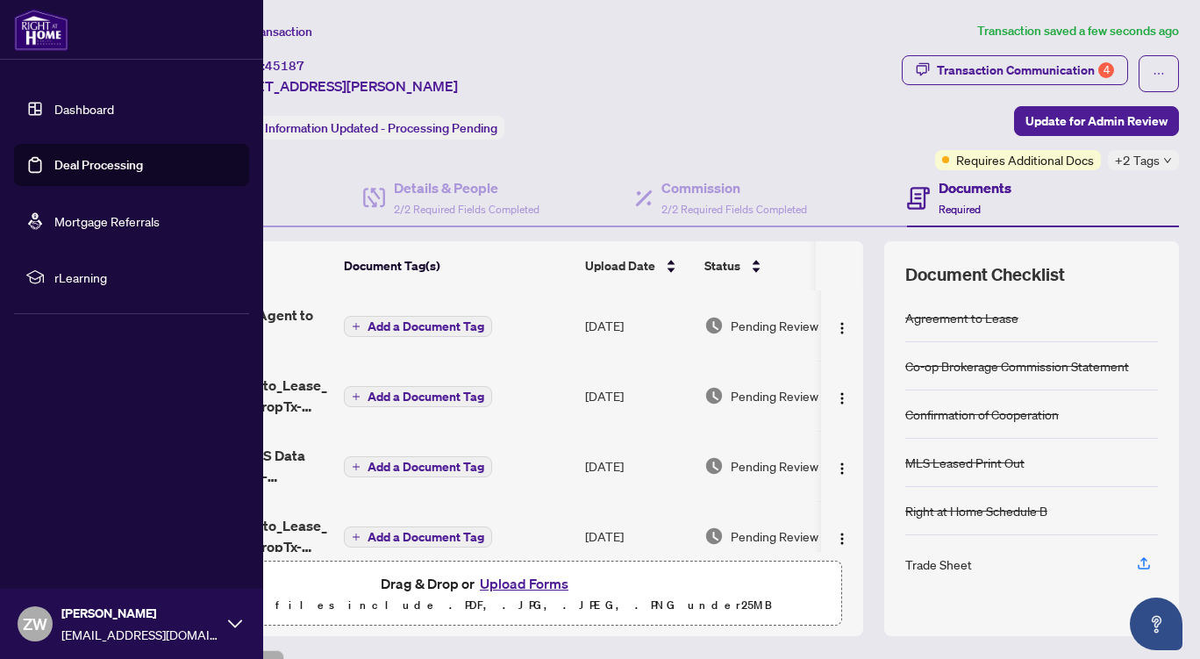
click at [98, 167] on link "Deal Processing" at bounding box center [98, 165] width 89 height 16
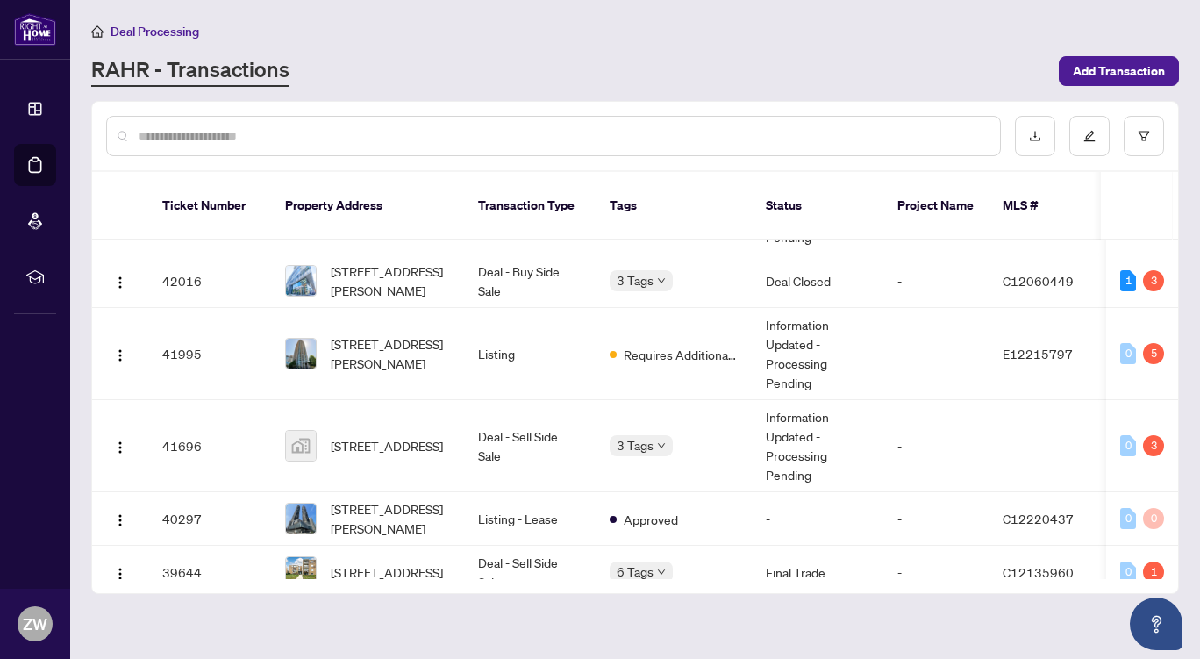
scroll to position [414, 0]
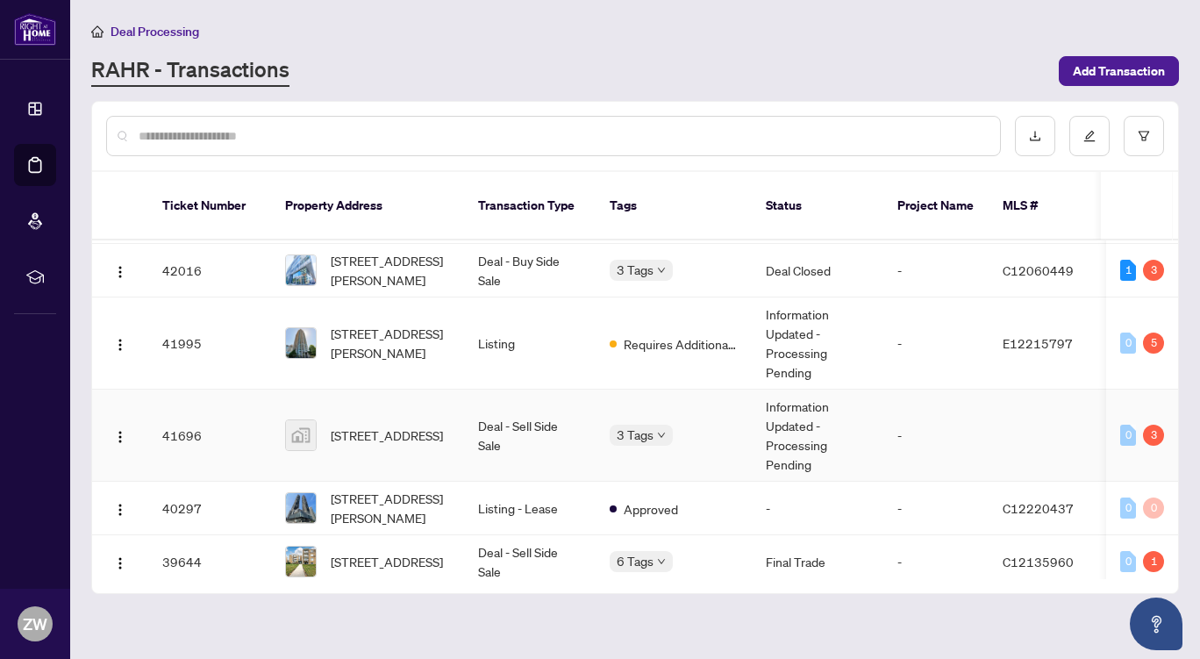
click at [206, 426] on td "41696" at bounding box center [209, 436] width 123 height 92
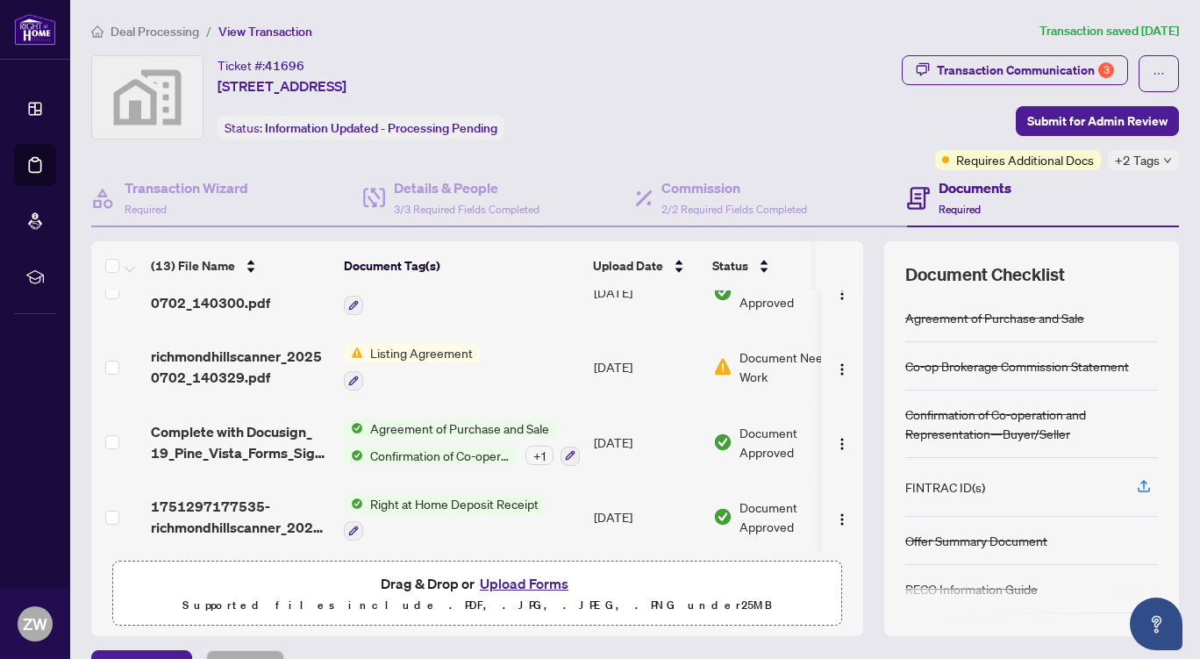
scroll to position [680, 0]
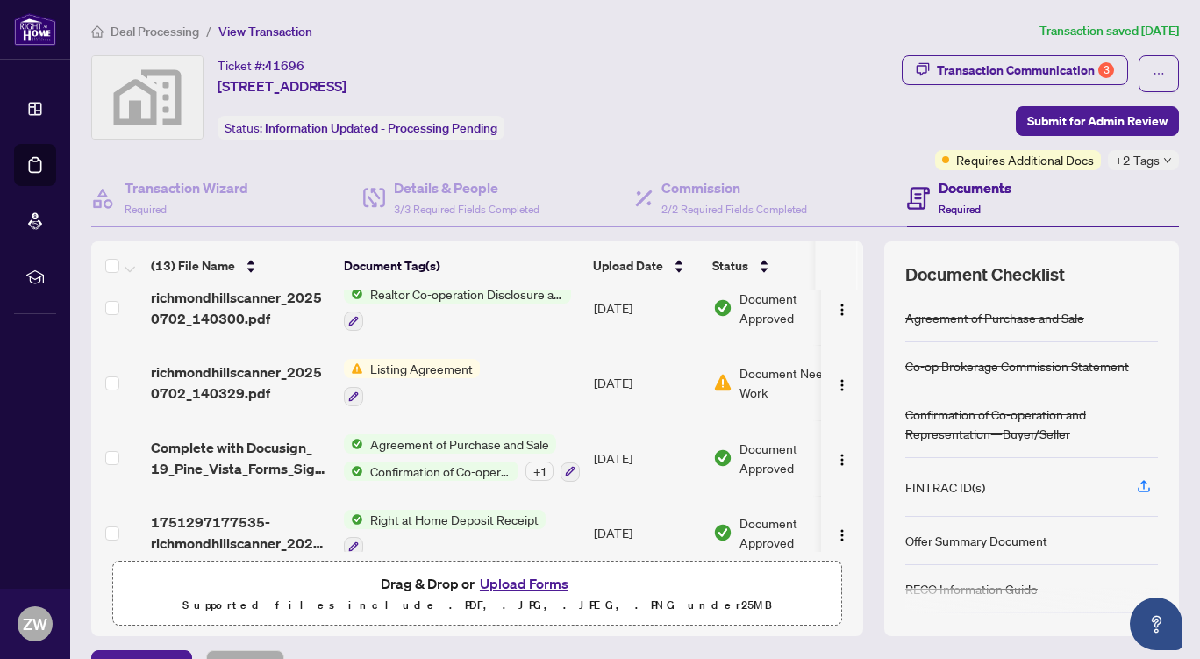
click at [414, 360] on span "Listing Agreement" at bounding box center [421, 368] width 117 height 19
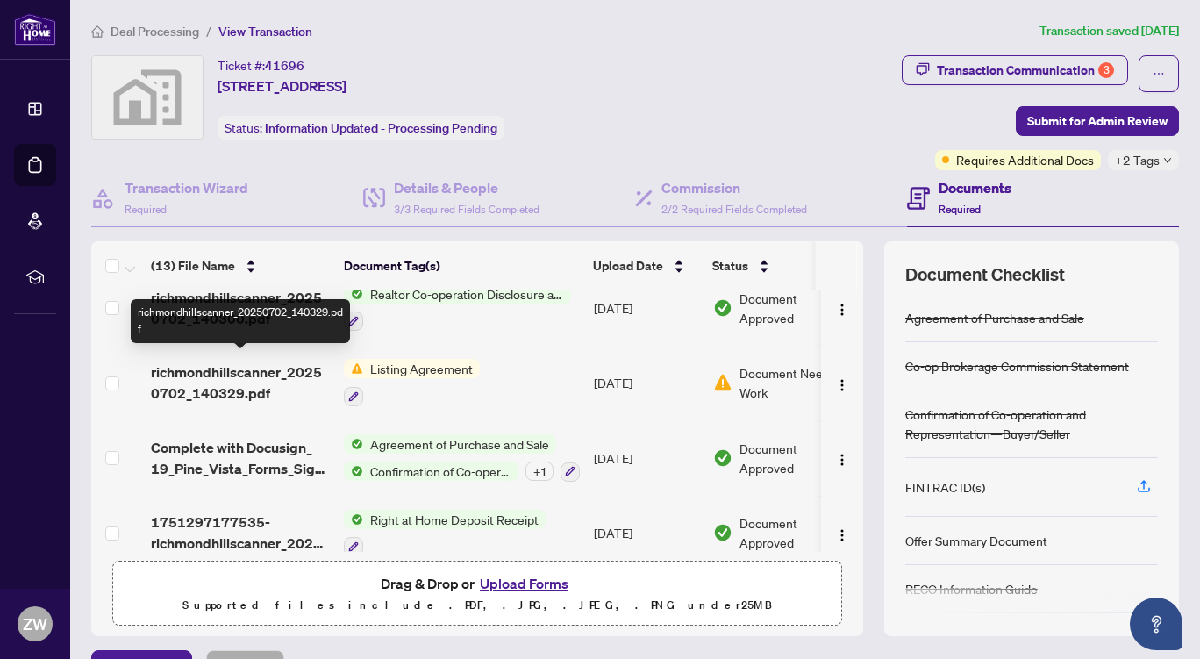
click at [247, 365] on span "richmondhillscanner_20250702_140329.pdf" at bounding box center [240, 383] width 179 height 42
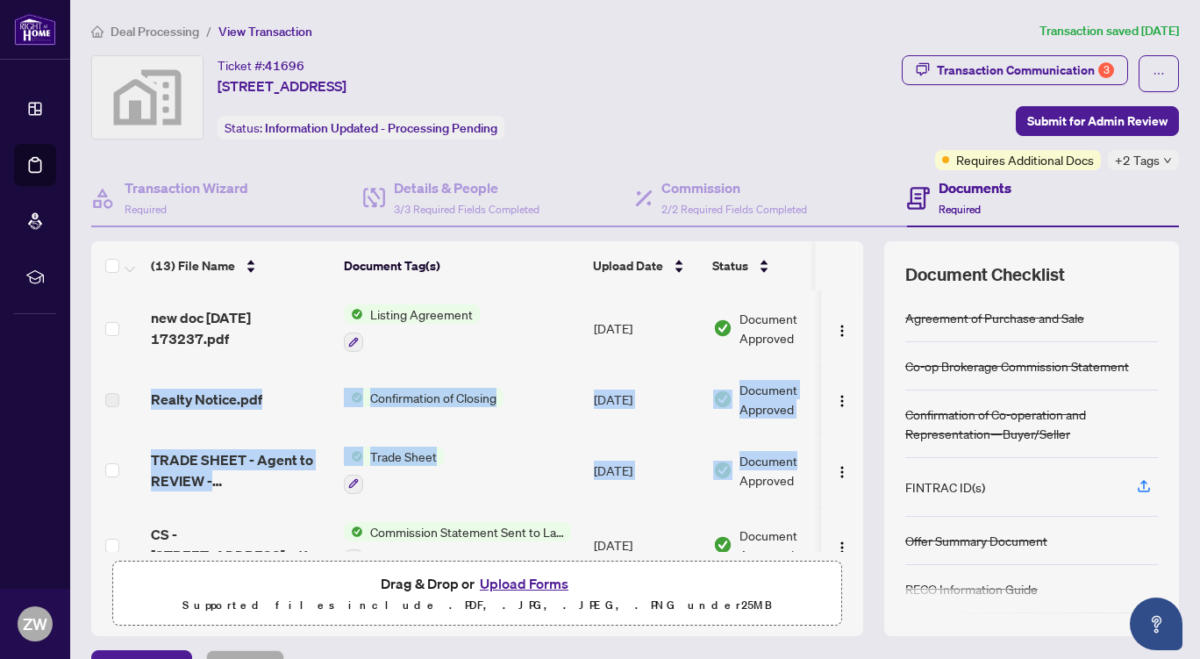
drag, startPoint x: 852, startPoint y: 328, endPoint x: 848, endPoint y: 434, distance: 106.3
click at [848, 434] on div "(13) File Name Document Tag(s) Upload Date Status new doc 2025-08-08 173237.pdf…" at bounding box center [635, 438] width 1088 height 395
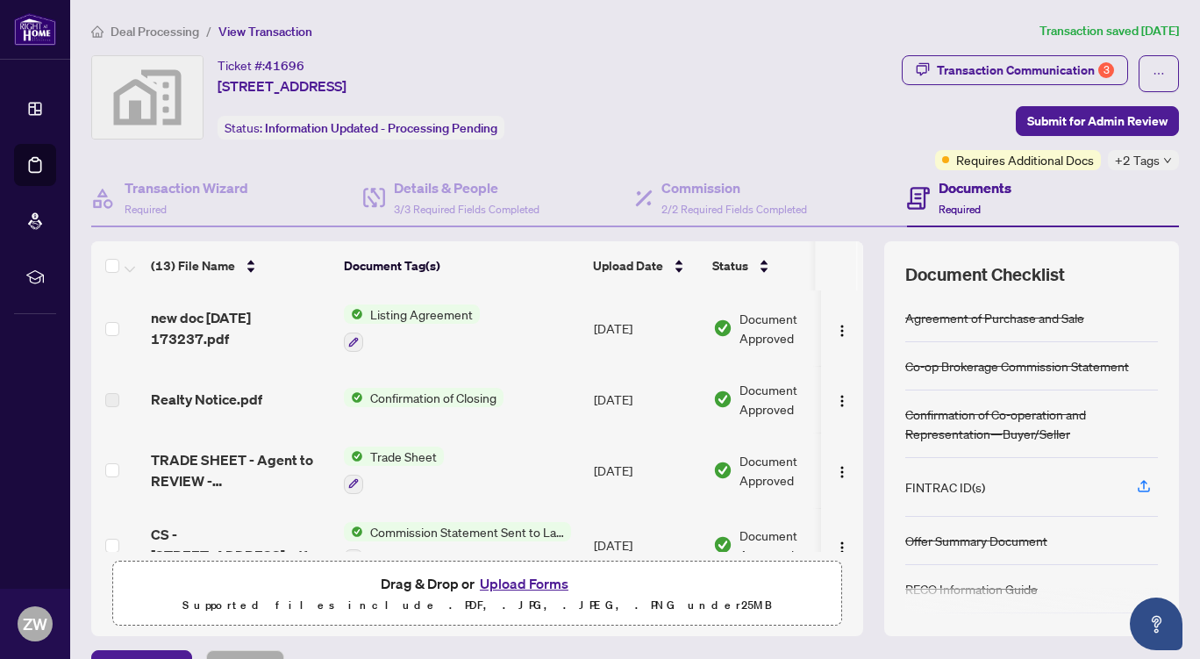
click at [863, 270] on div "(13) File Name Document Tag(s) Upload Date Status new doc 2025-08-08 173237.pdf…" at bounding box center [635, 438] width 1088 height 395
click at [969, 59] on div "Transaction Communication 3" at bounding box center [1025, 70] width 177 height 28
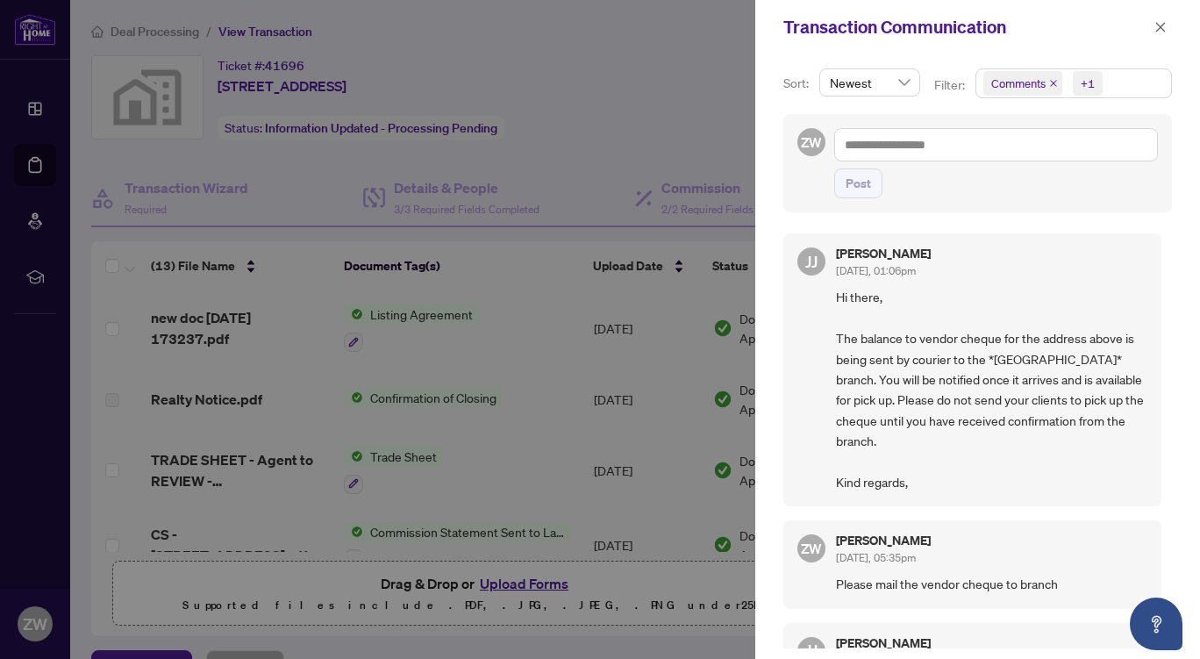
click at [672, 92] on div at bounding box center [600, 329] width 1200 height 659
click at [1159, 29] on icon "close" at bounding box center [1162, 27] width 10 height 10
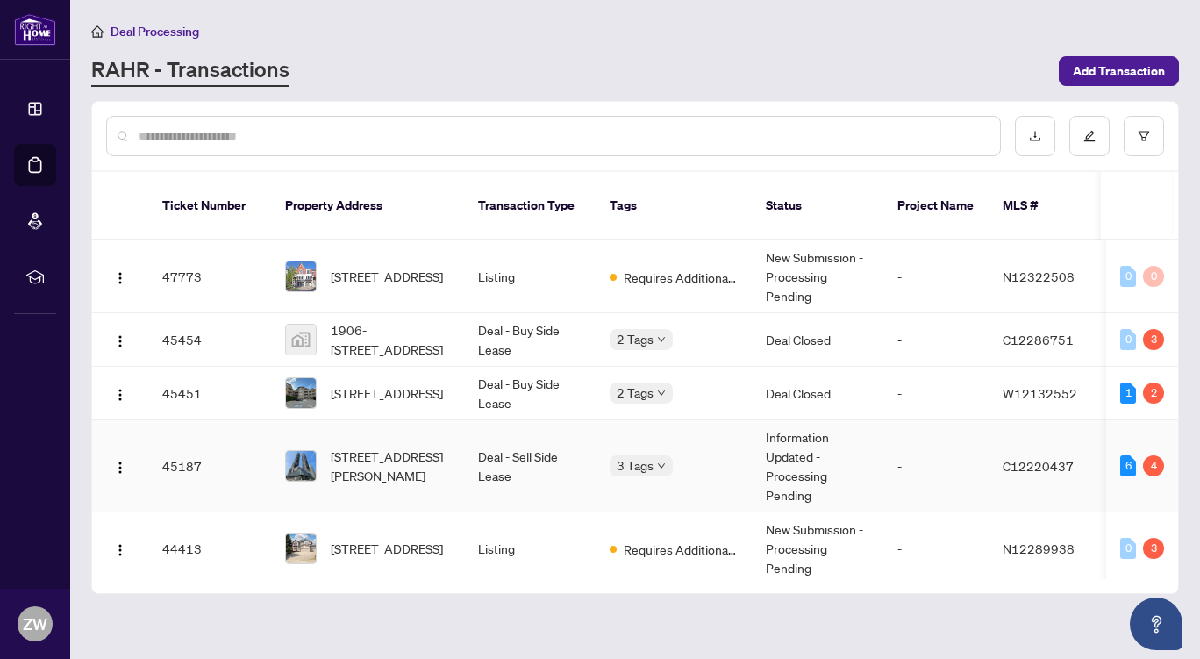
click at [254, 443] on td "45187" at bounding box center [209, 466] width 123 height 92
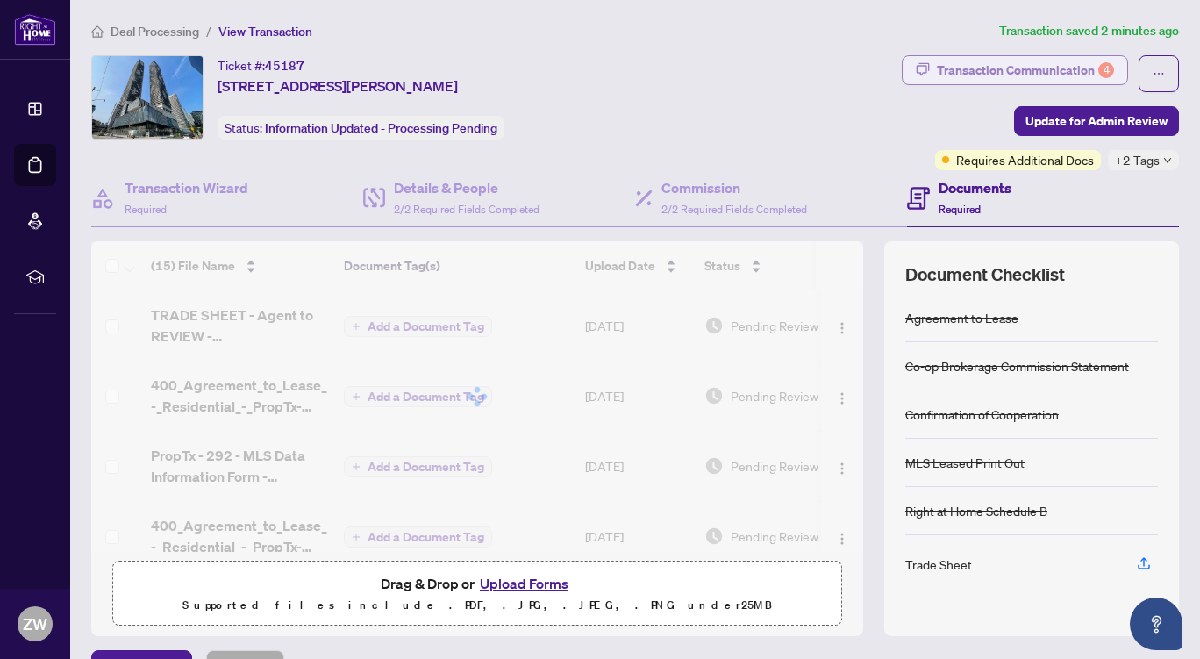
click at [1036, 61] on div "Transaction Communication 4" at bounding box center [1025, 70] width 177 height 28
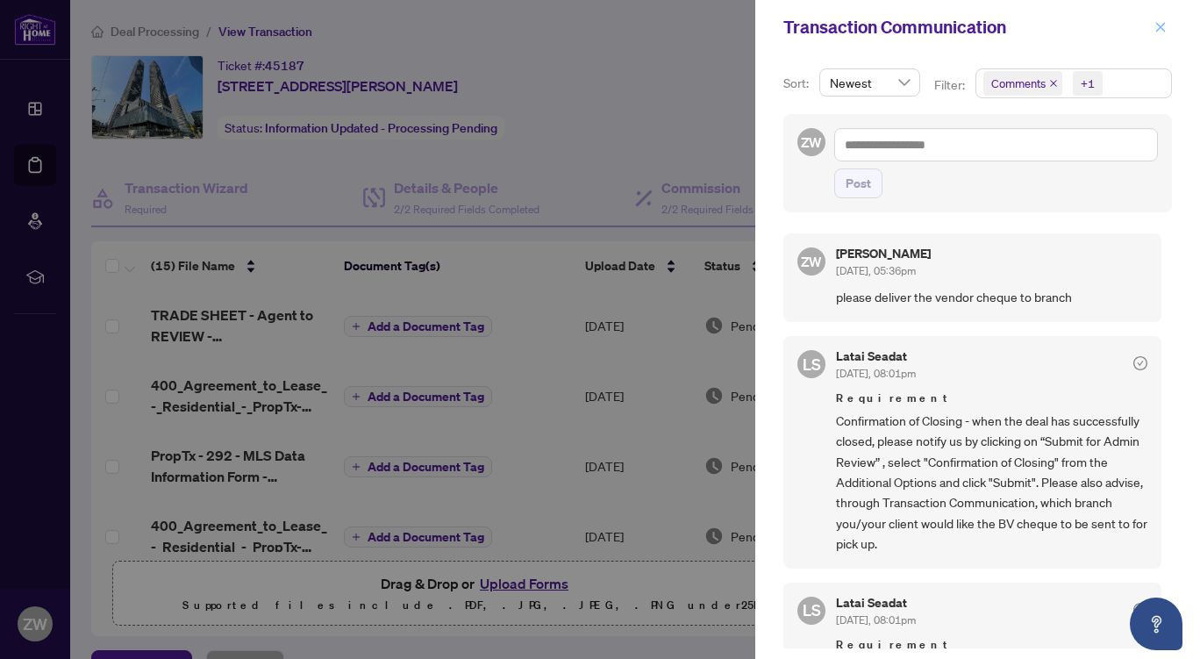
click at [1167, 25] on button "button" at bounding box center [1161, 27] width 23 height 21
